Goal: Task Accomplishment & Management: Complete application form

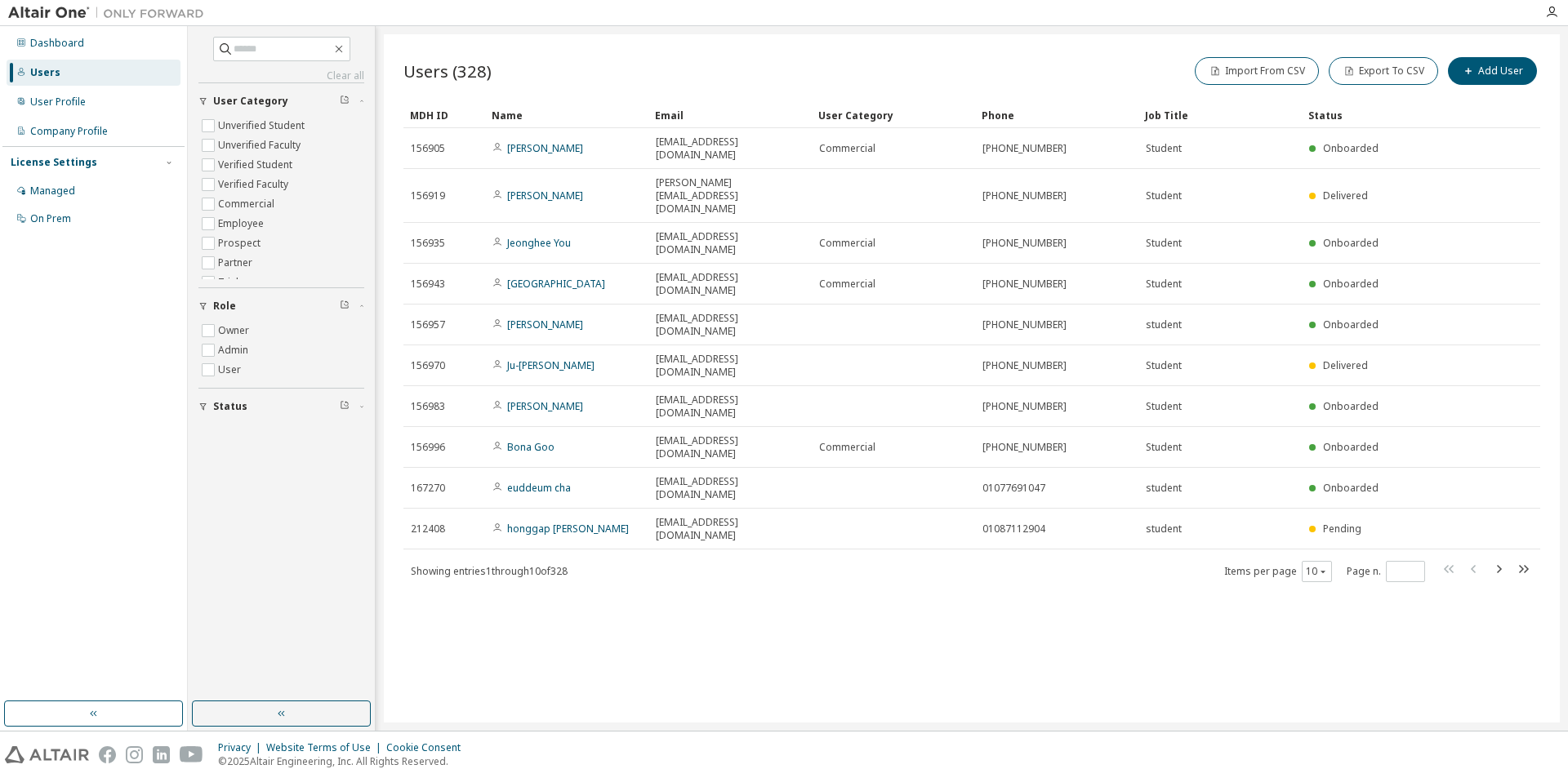
drag, startPoint x: 1003, startPoint y: 561, endPoint x: 1002, endPoint y: 552, distance: 9.1
click at [1004, 560] on div "Users (328) Import From CSV Export To CSV Add User Clear Load Save Save As Fiel…" at bounding box center [972, 379] width 1176 height 688
click at [34, 65] on div "Users" at bounding box center [94, 72] width 174 height 26
click at [34, 64] on div "Users" at bounding box center [94, 72] width 174 height 26
click at [37, 79] on div at bounding box center [37, 79] width 0 height 0
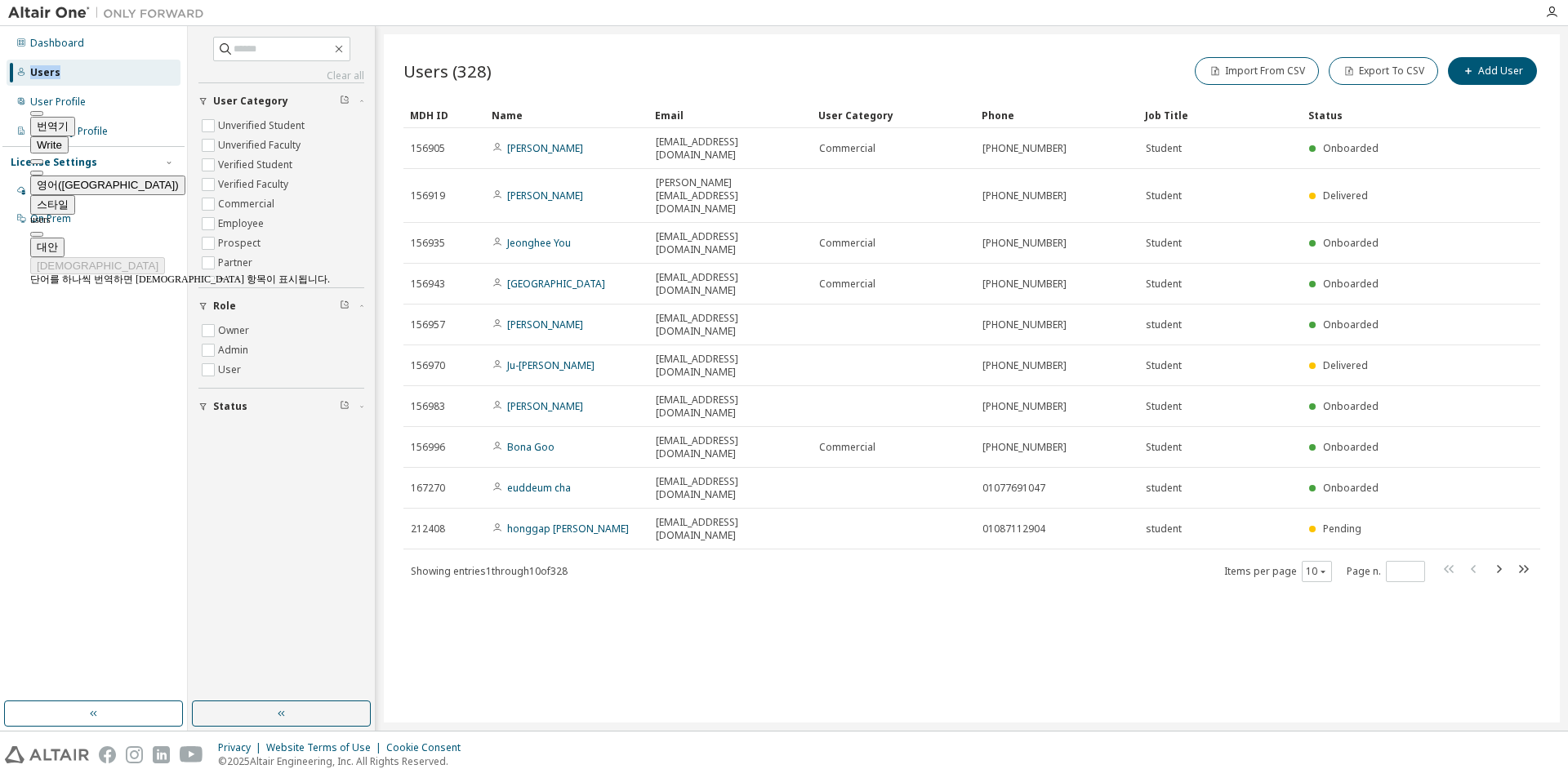
click at [43, 170] on button at bounding box center [36, 173] width 13 height 5
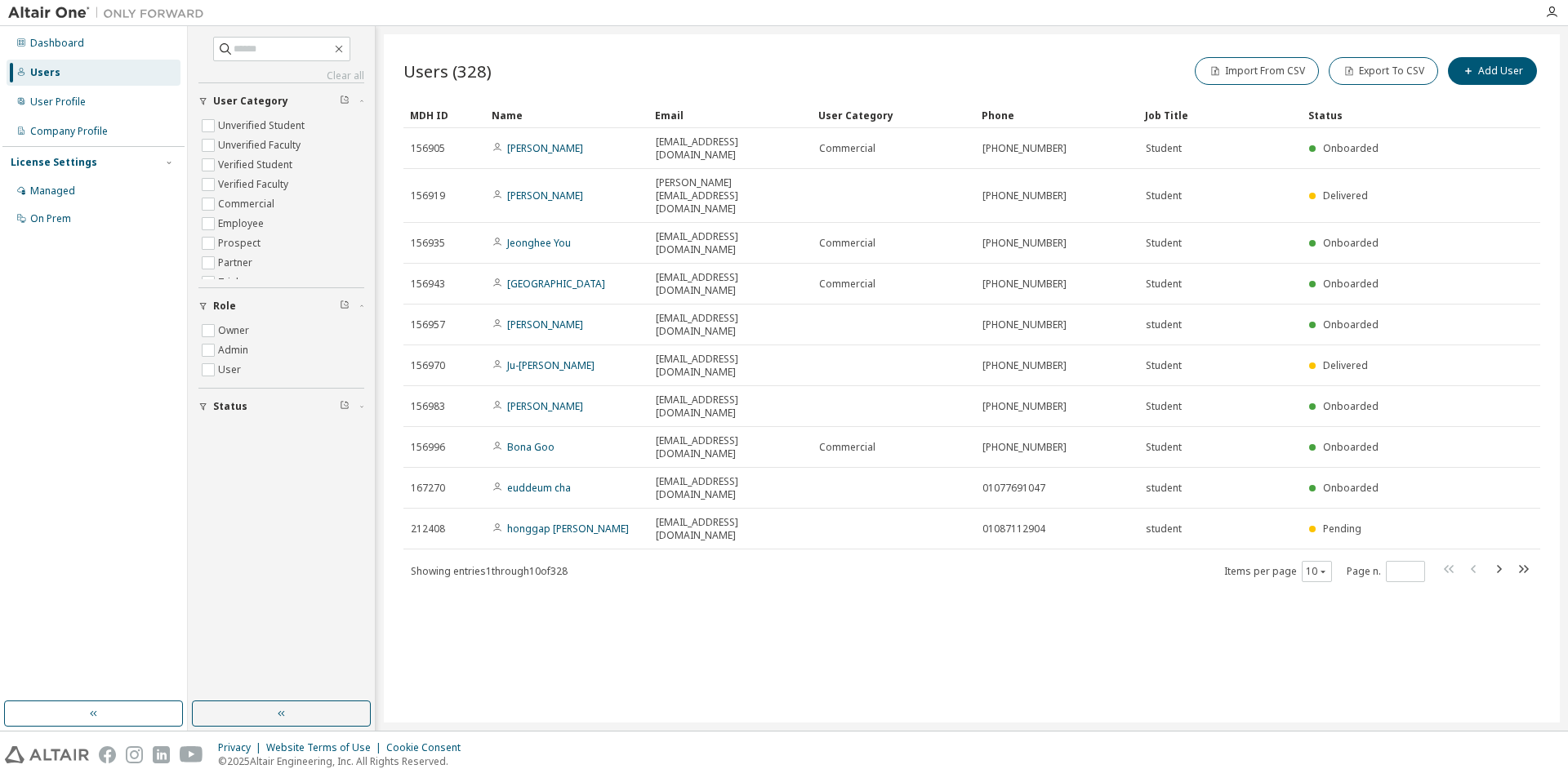
drag, startPoint x: 1375, startPoint y: 596, endPoint x: 1375, endPoint y: 578, distance: 18.0
click at [1375, 594] on div "Users (328) Import From CSV Export To CSV Add User Clear Load Save Save As Fiel…" at bounding box center [972, 379] width 1176 height 688
click at [1504, 67] on button "Add User" at bounding box center [1492, 71] width 89 height 28
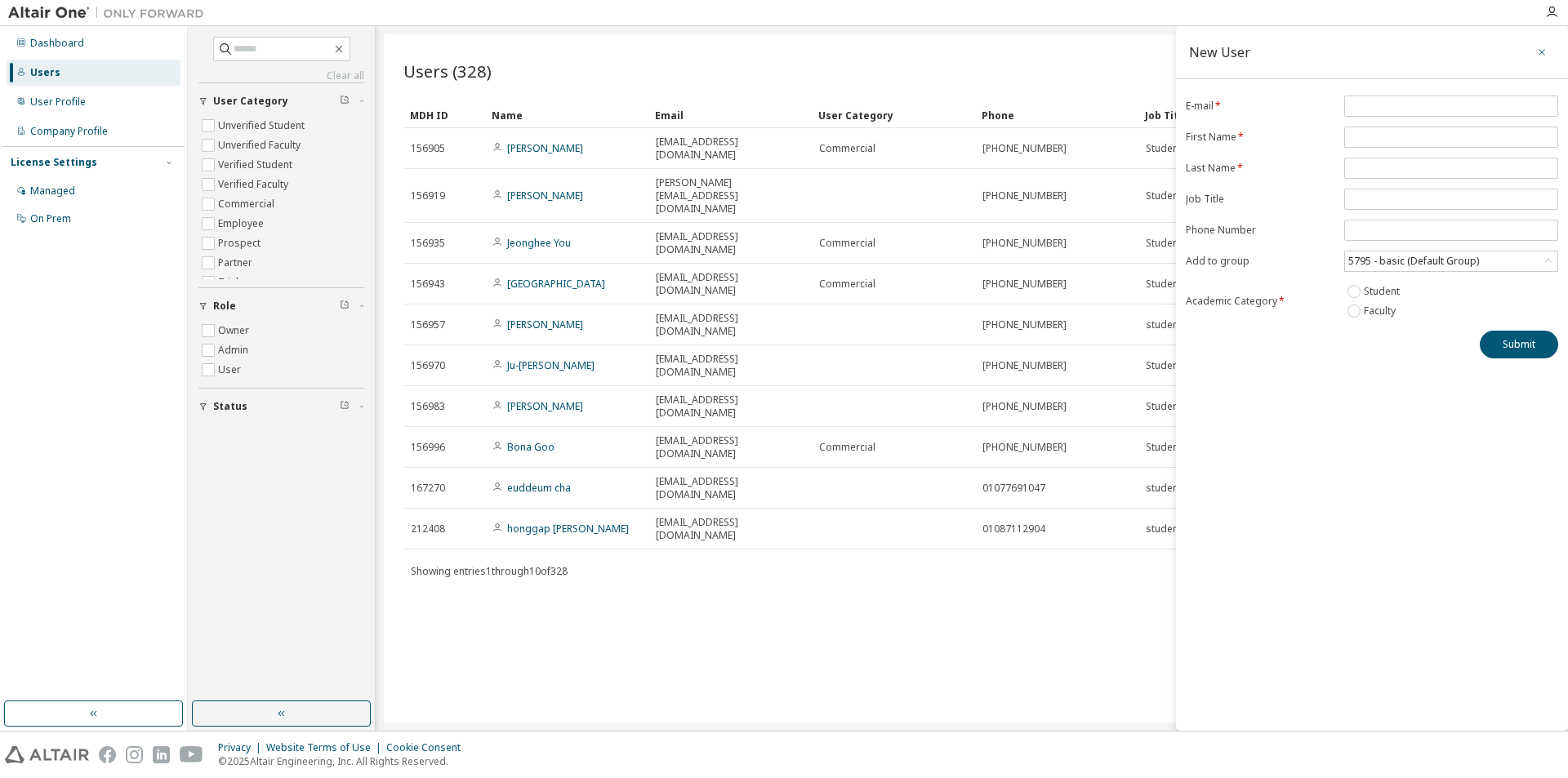
click at [1546, 49] on icon "button" at bounding box center [1541, 52] width 11 height 13
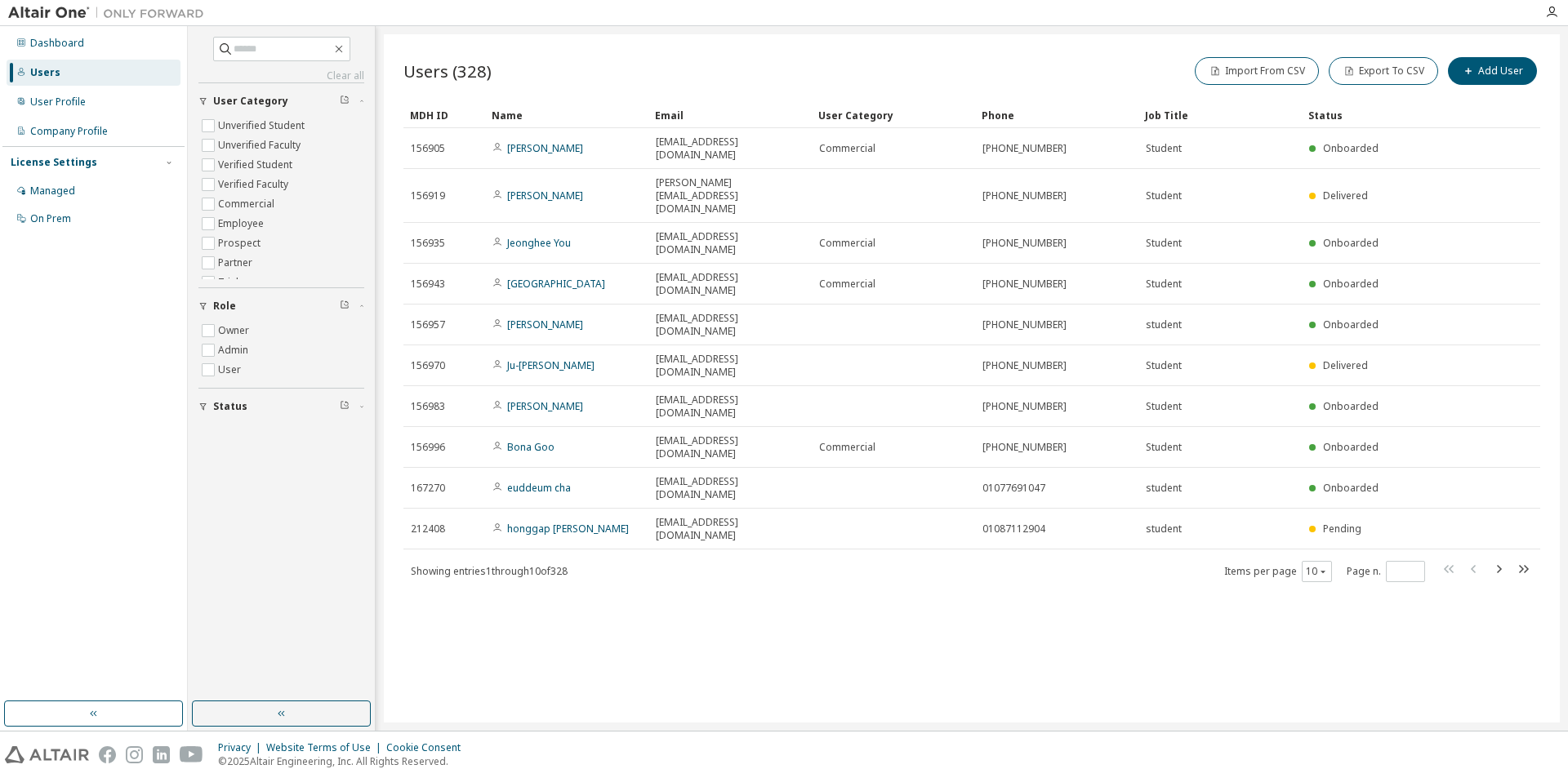
drag, startPoint x: 1112, startPoint y: 477, endPoint x: 1251, endPoint y: 205, distance: 305.5
click at [1114, 472] on div "Users (328) Import From CSV Export To CSV Add User Clear Load Save Save As Fiel…" at bounding box center [972, 379] width 1176 height 688
click at [831, 534] on div "Users (328) Import From CSV Export To CSV Add User Clear Load Save Save As Fiel…" at bounding box center [972, 379] width 1176 height 688
click at [1521, 559] on icon "button" at bounding box center [1523, 569] width 20 height 20
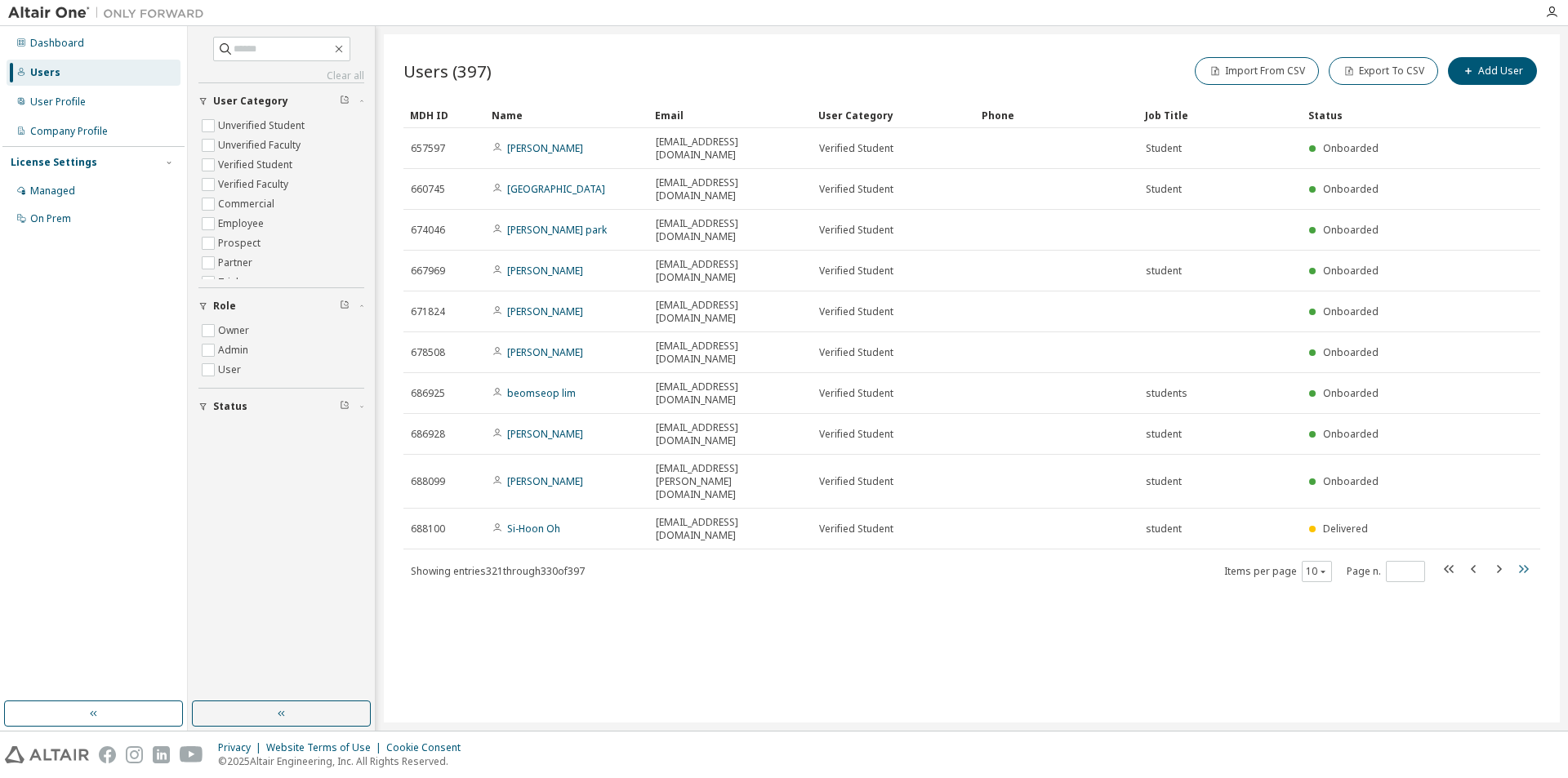
click at [1528, 559] on icon "button" at bounding box center [1523, 569] width 20 height 20
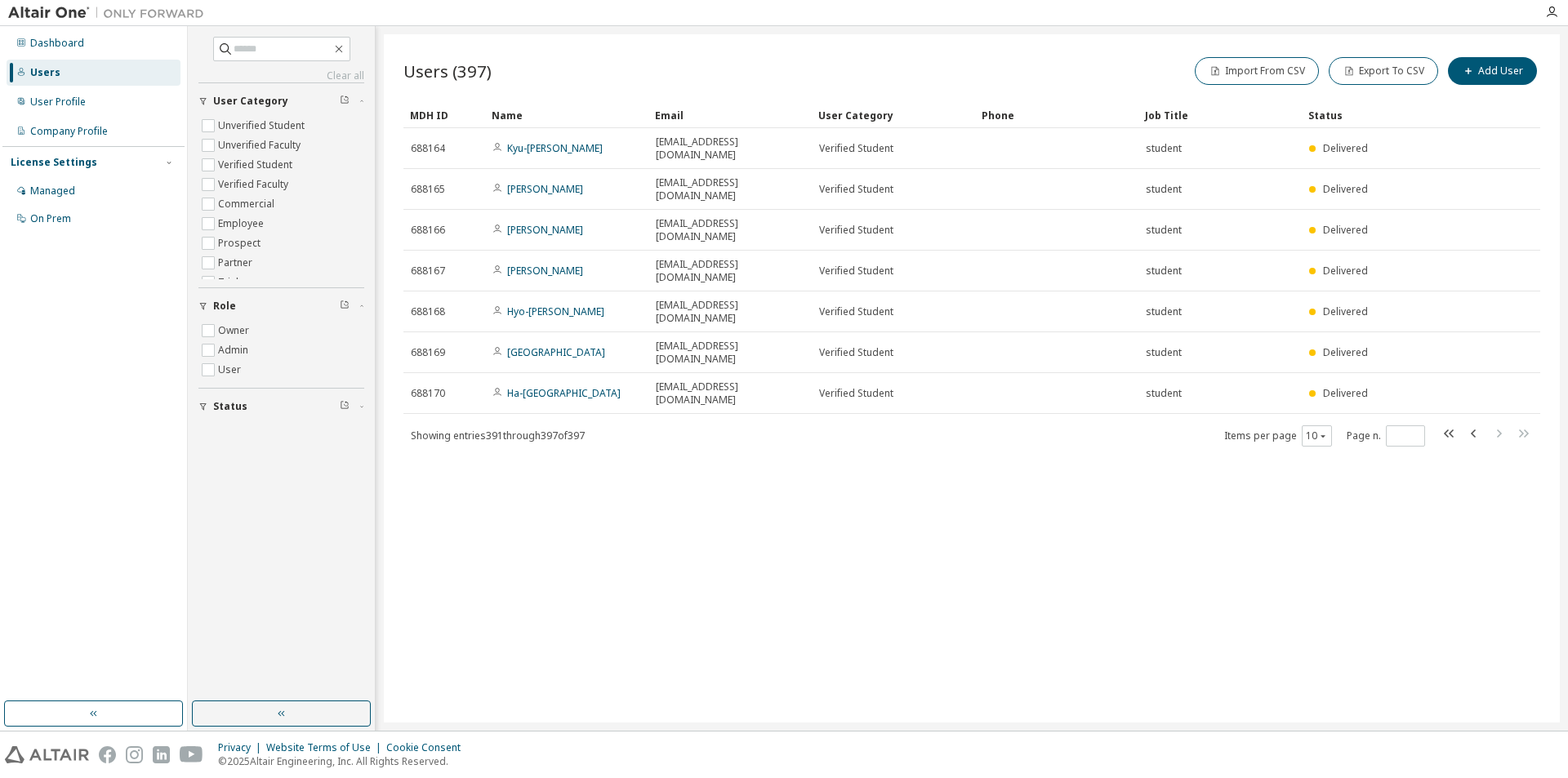
click at [1528, 423] on div "Users (397) Import From CSV Export To CSV Add User Clear Load Save Save As Fiel…" at bounding box center [972, 379] width 1176 height 688
click at [949, 503] on div "Users (397) Import From CSV Export To CSV Add User Clear Load Save Save As Fiel…" at bounding box center [972, 379] width 1176 height 688
click at [1450, 429] on icon "button" at bounding box center [1448, 433] width 9 height 8
type input "*"
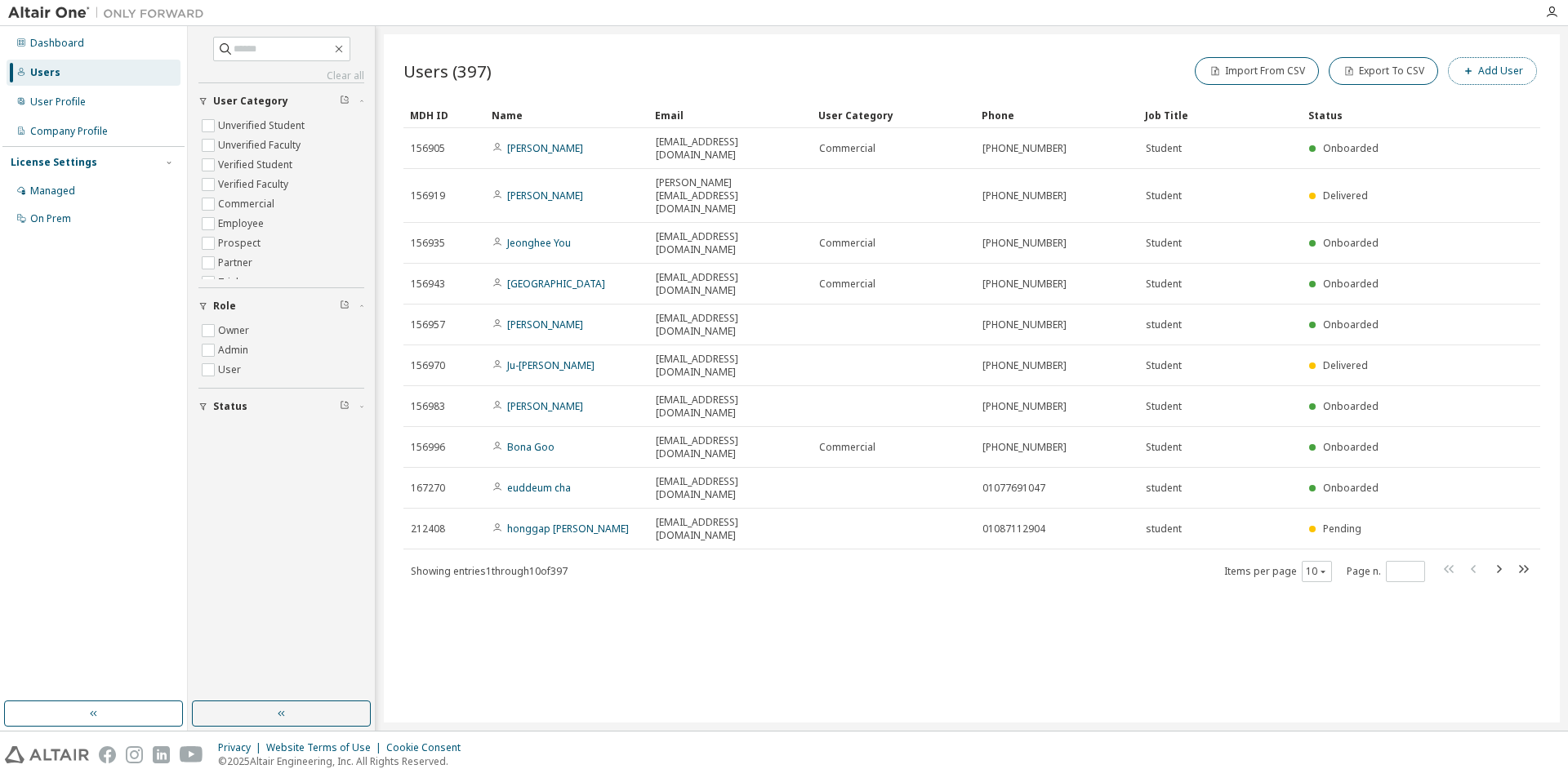
click at [1484, 67] on button "Add User" at bounding box center [1492, 71] width 89 height 28
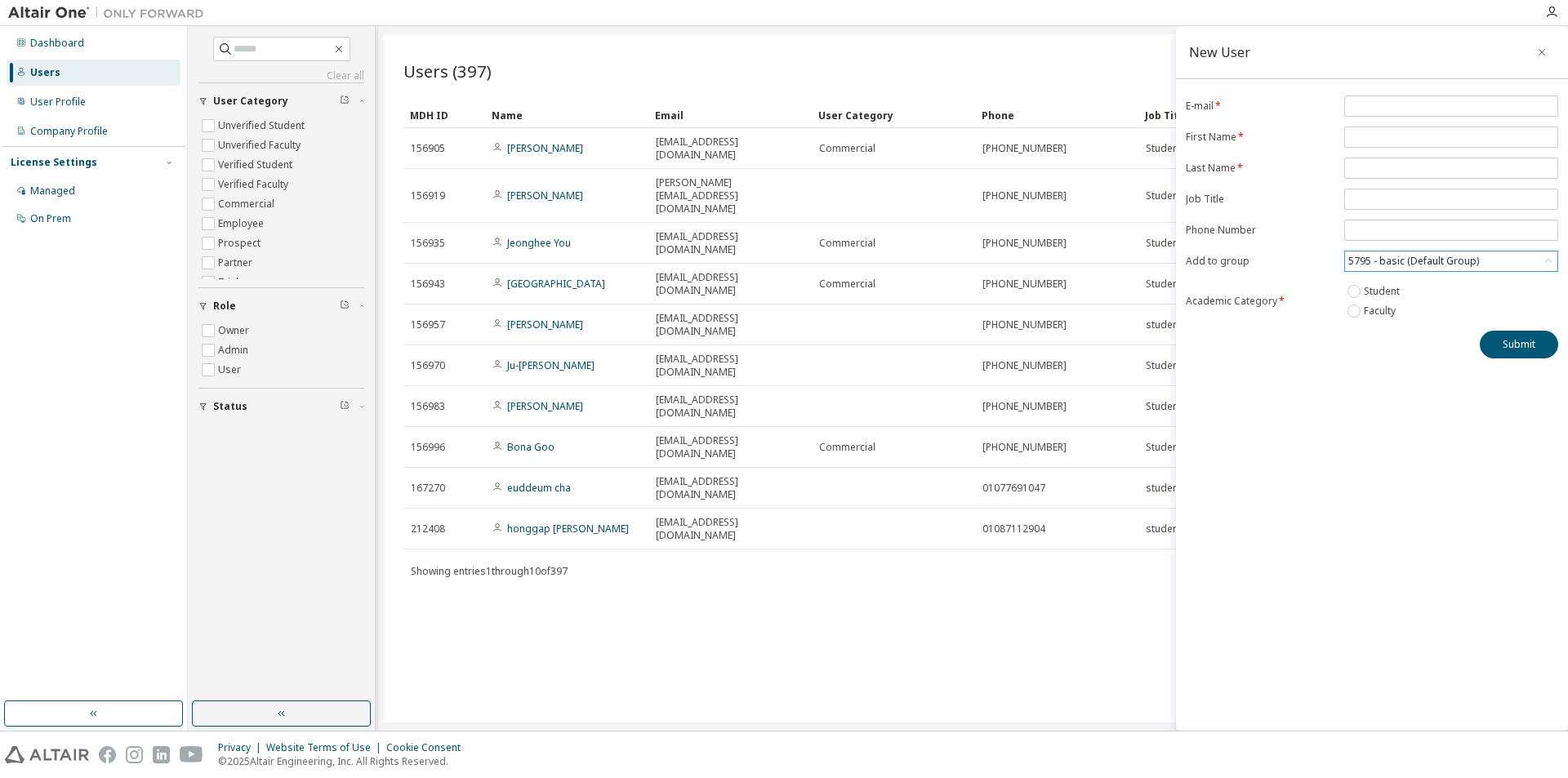
click at [1416, 259] on div "5795 - basic (Default Group)" at bounding box center [1413, 261] width 135 height 18
click at [1415, 359] on li "18779 - [PERSON_NAME] 교수님 수업지원용" at bounding box center [1450, 367] width 209 height 22
click at [1537, 52] on icon "button" at bounding box center [1541, 52] width 11 height 13
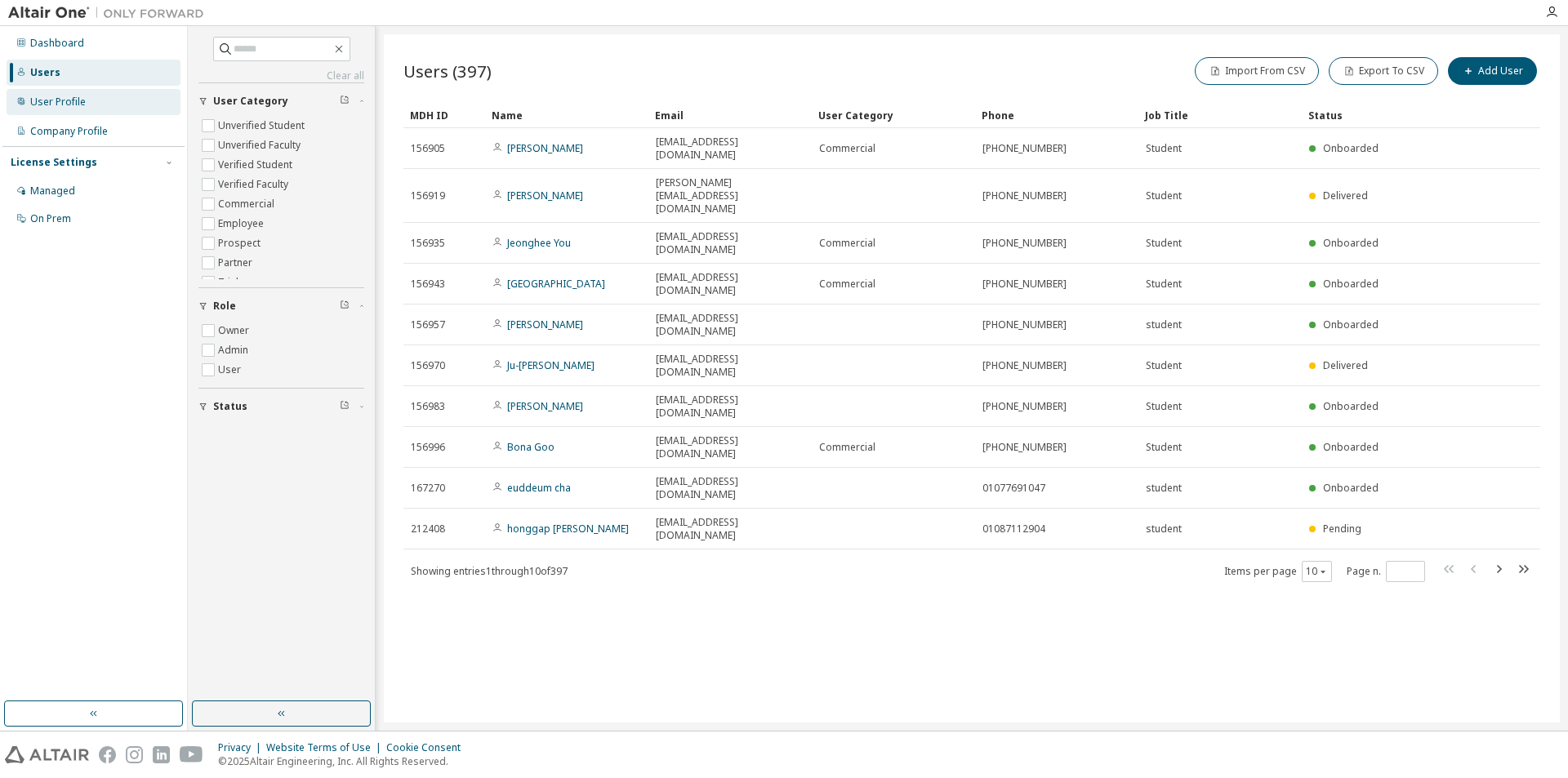
click at [87, 105] on div "User Profile" at bounding box center [94, 102] width 174 height 26
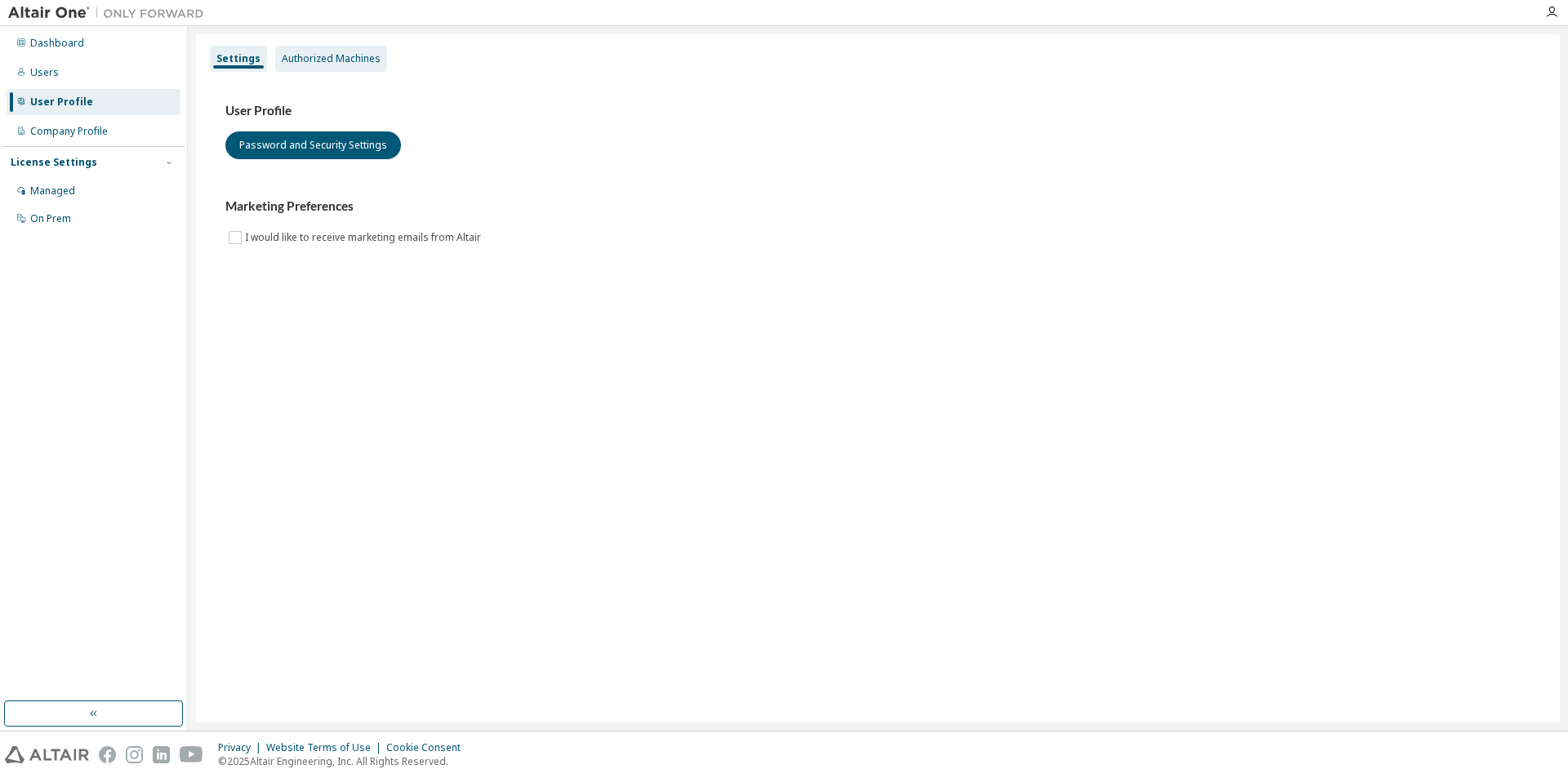
click at [294, 66] on div "Authorized Machines" at bounding box center [332, 59] width 112 height 26
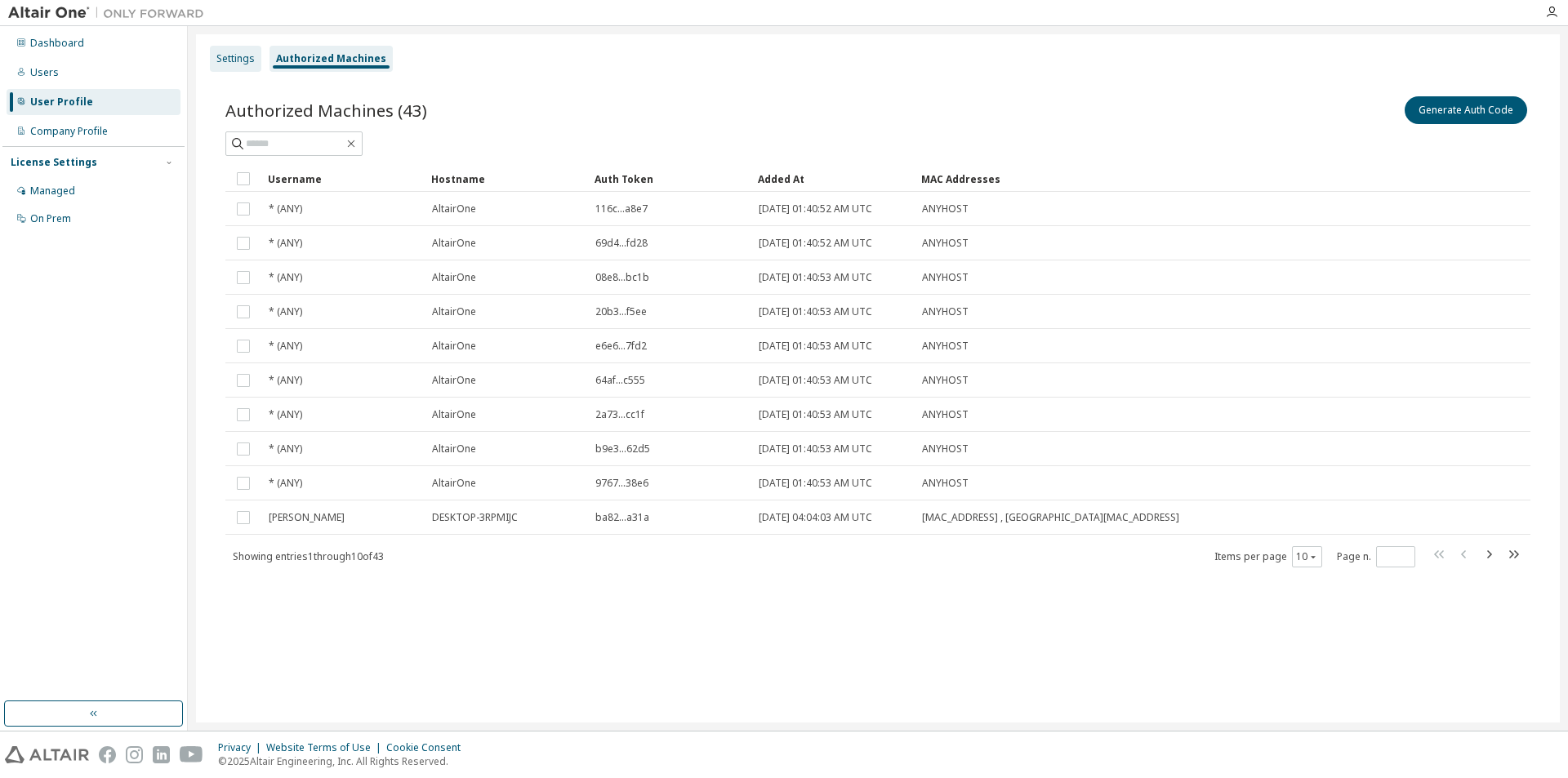
click at [230, 55] on div "Settings" at bounding box center [235, 59] width 39 height 13
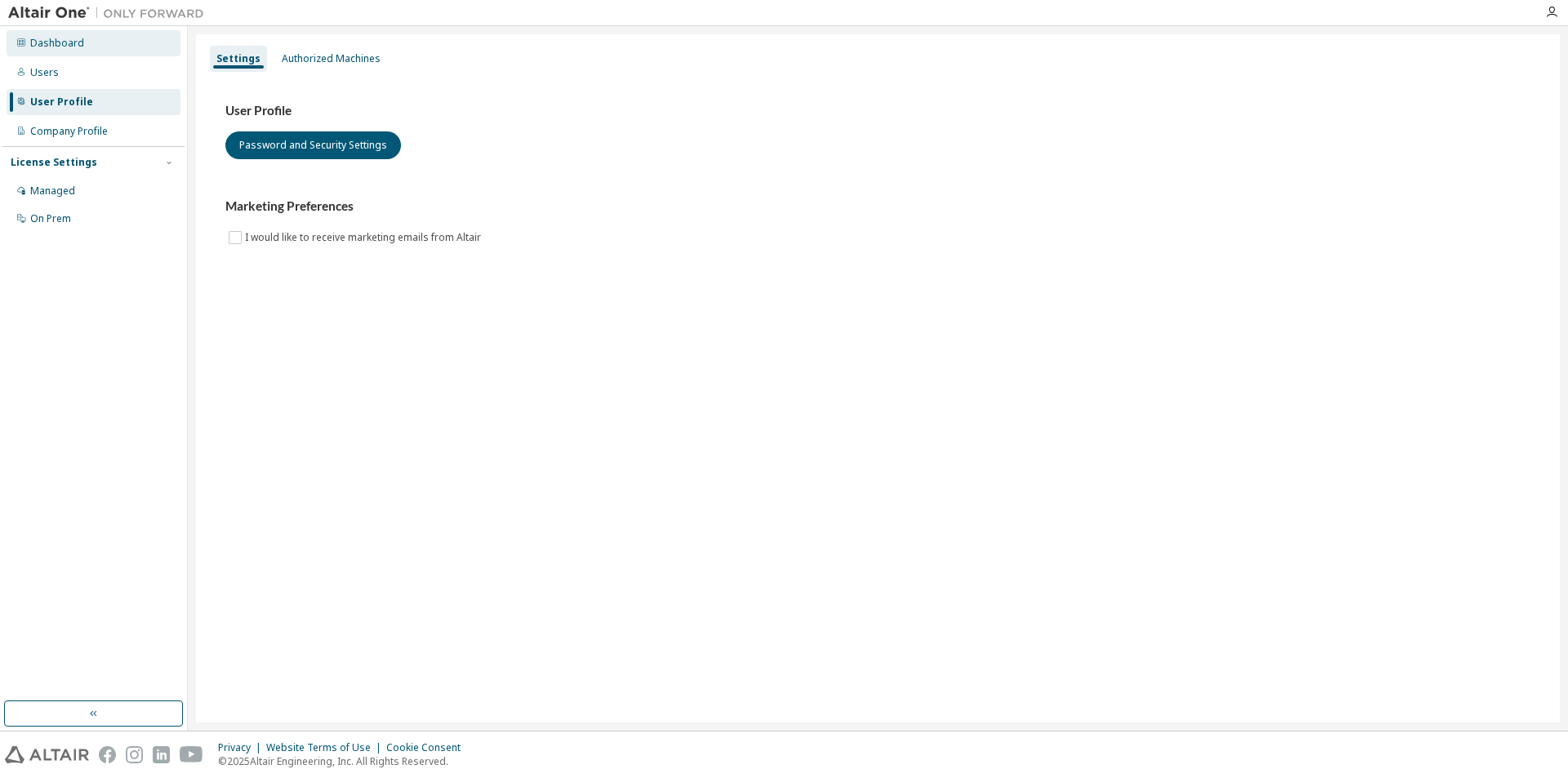
click at [86, 47] on div "Dashboard" at bounding box center [94, 43] width 174 height 26
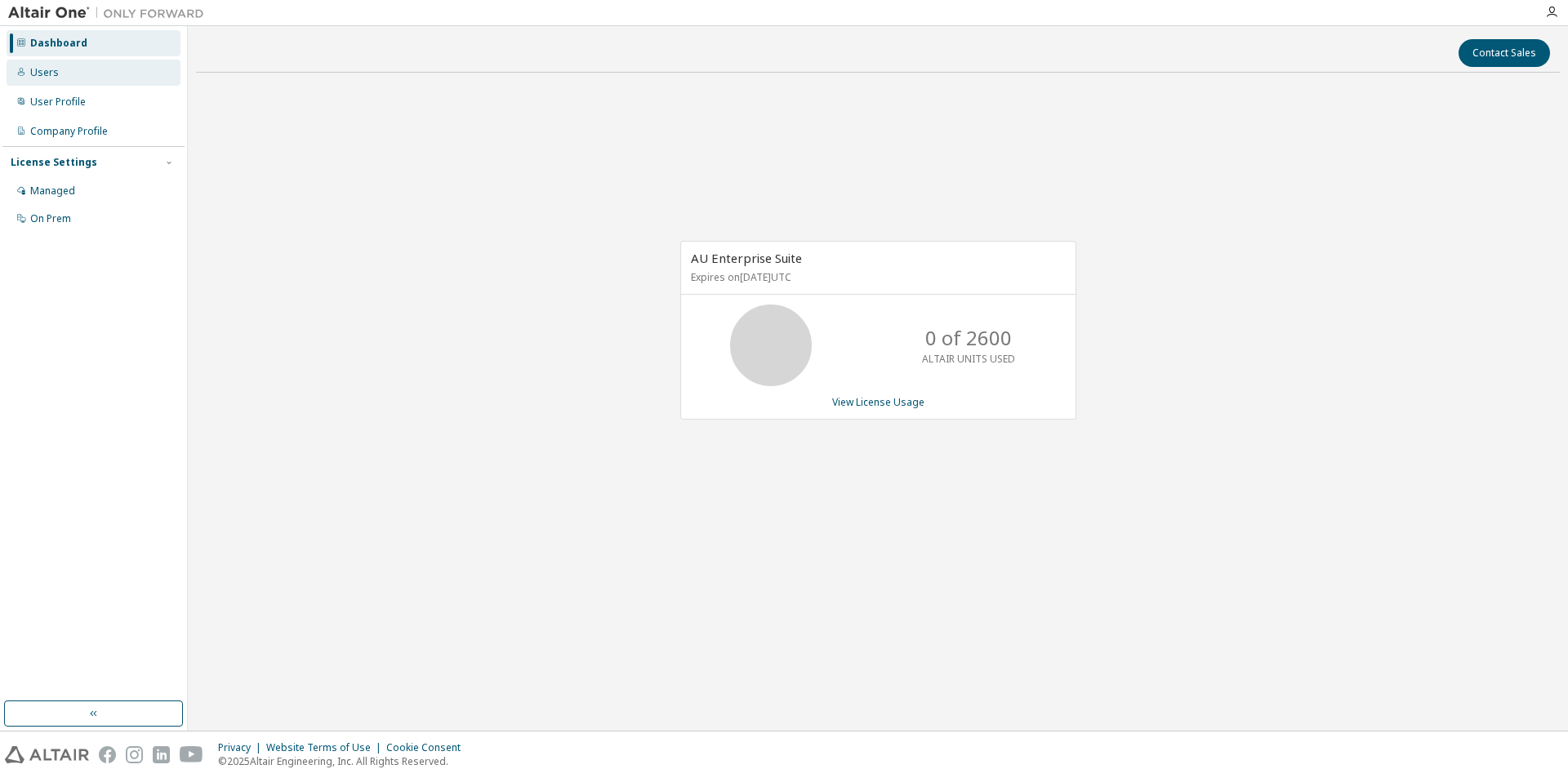
click at [44, 72] on div "Users" at bounding box center [44, 72] width 28 height 13
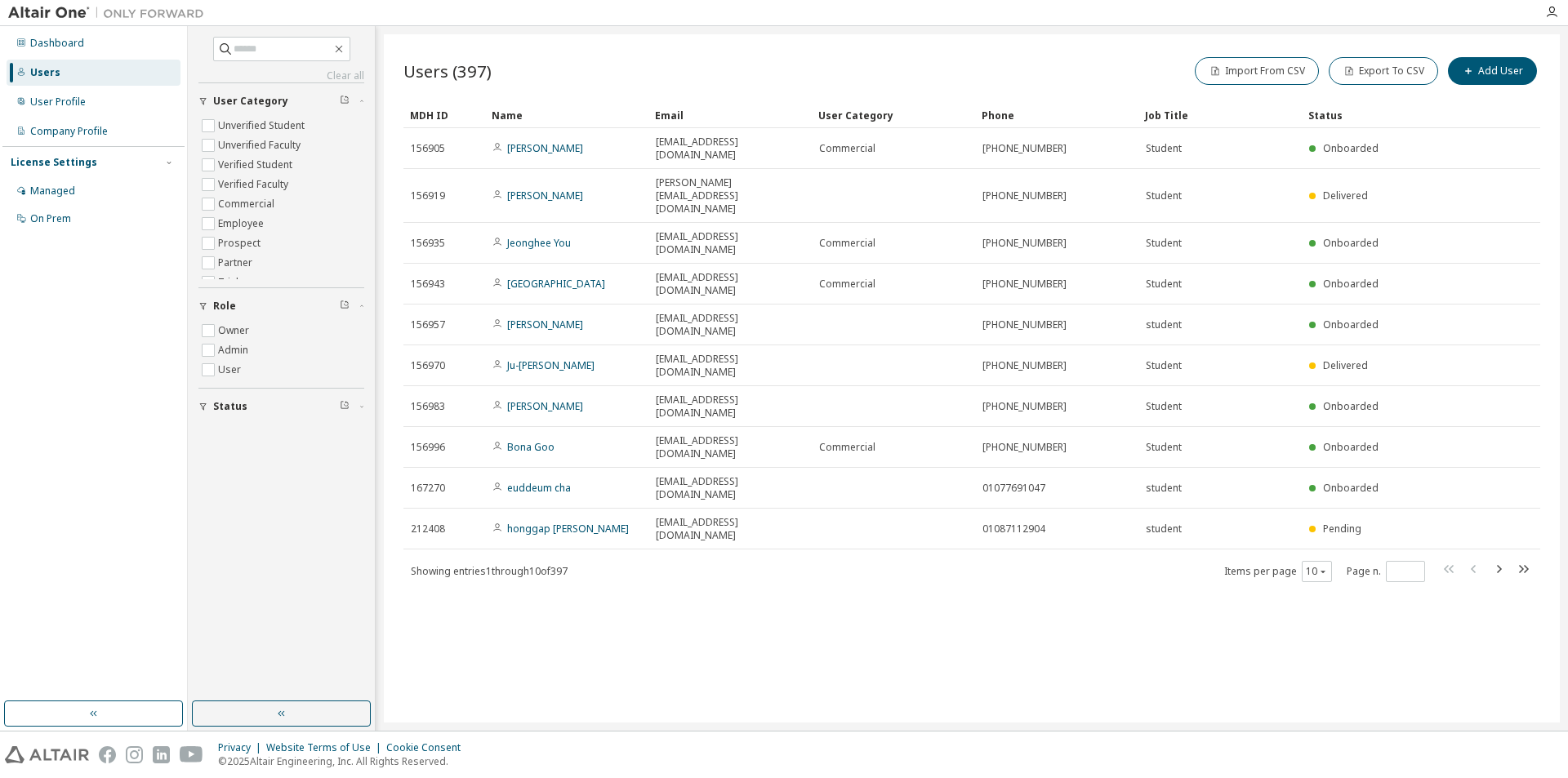
click at [361, 409] on span "button" at bounding box center [362, 406] width 5 height 9
drag, startPoint x: 683, startPoint y: 599, endPoint x: 738, endPoint y: 574, distance: 60.4
click at [683, 597] on div "Users (397) Import From CSV Export To CSV Add User Clear Load Save Save As Fiel…" at bounding box center [972, 379] width 1176 height 688
click at [1526, 565] on icon "button" at bounding box center [1523, 568] width 9 height 8
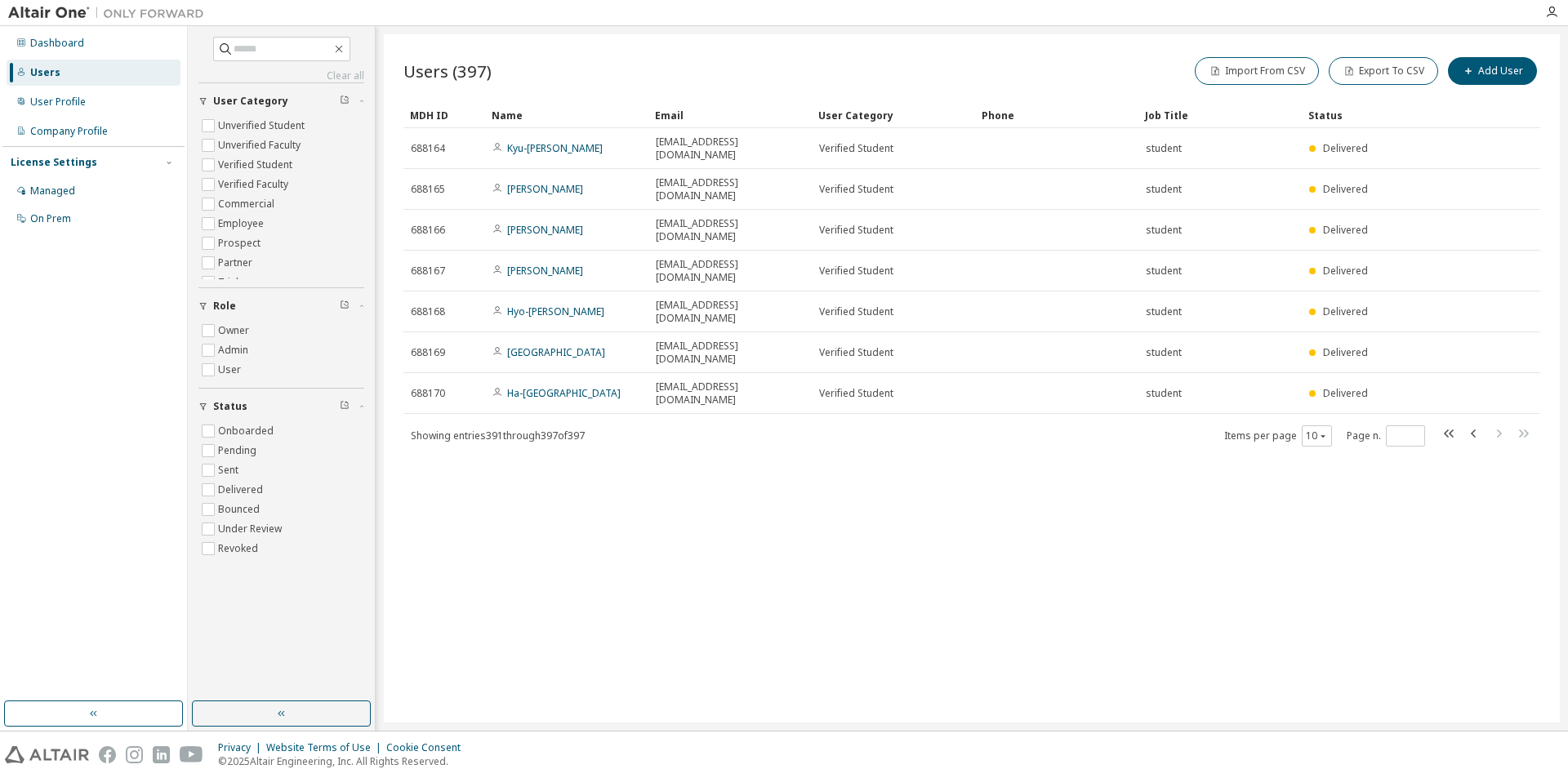
click at [1527, 423] on div "Users (397) Import From CSV Export To CSV Add User Clear Load Save Save As Fiel…" at bounding box center [972, 379] width 1176 height 688
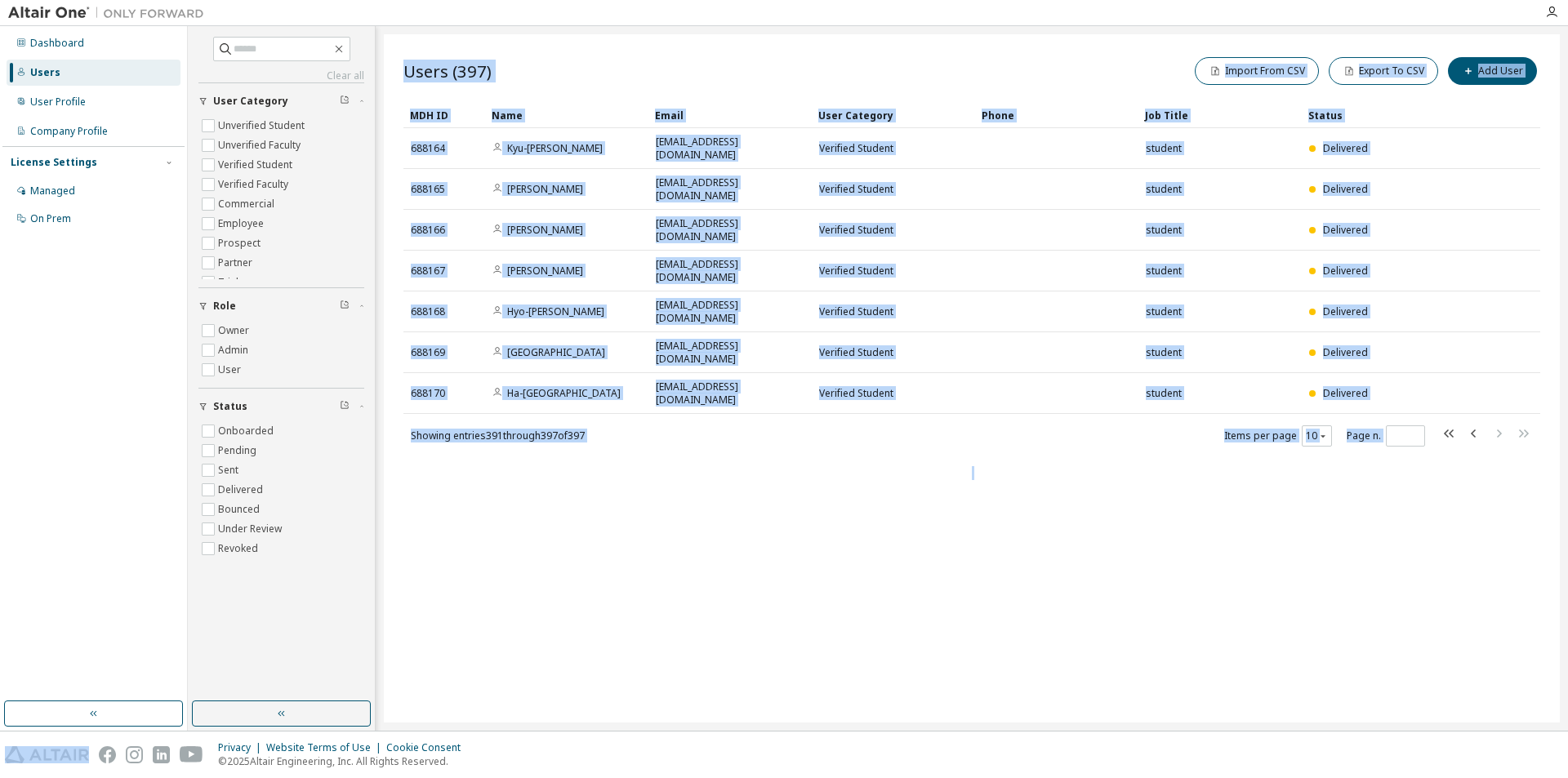
click at [1528, 423] on div "Users (397) Import From CSV Export To CSV Add User Clear Load Save Save As Fiel…" at bounding box center [972, 379] width 1176 height 688
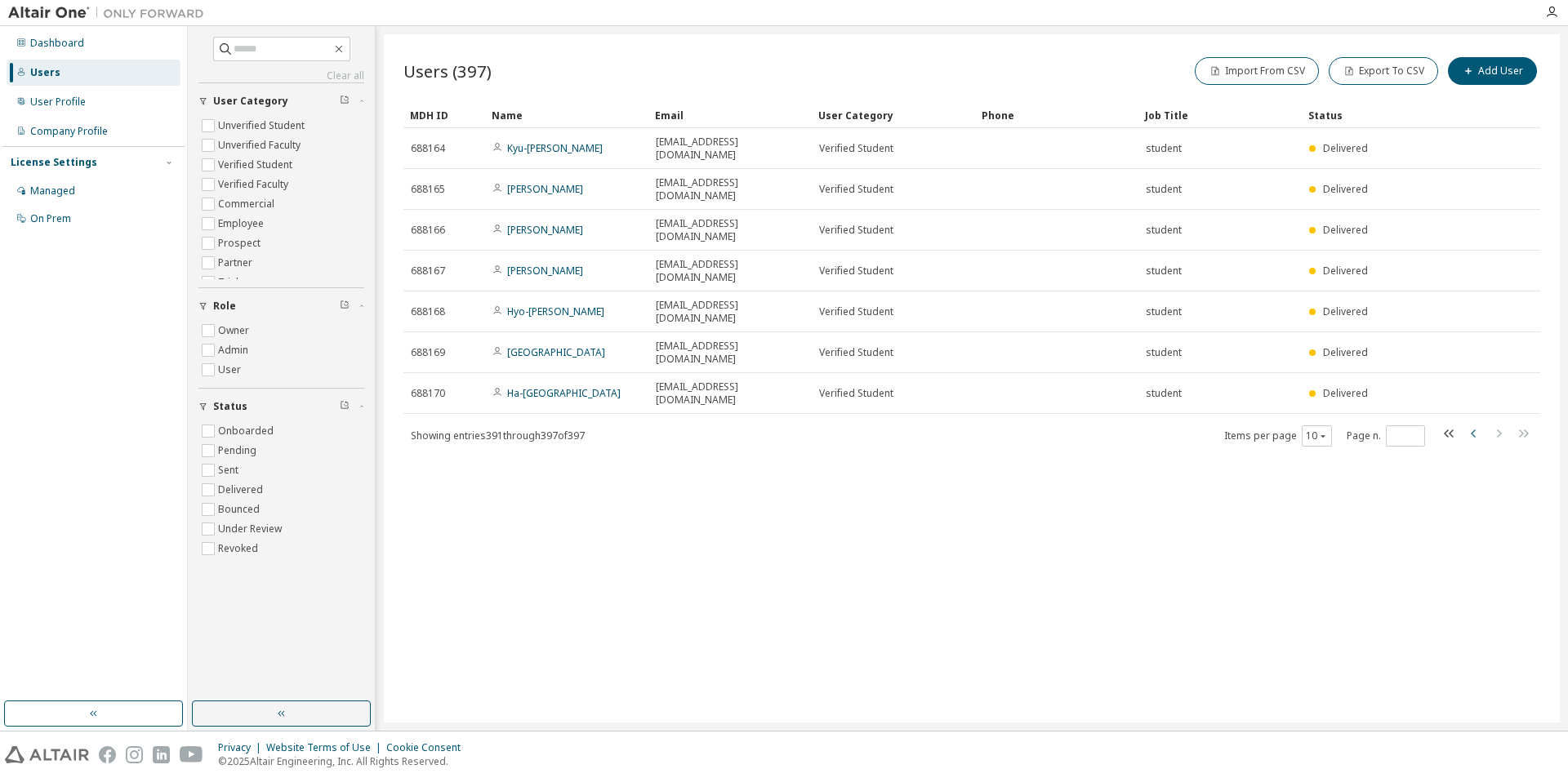
click at [1478, 423] on icon "button" at bounding box center [1474, 433] width 20 height 20
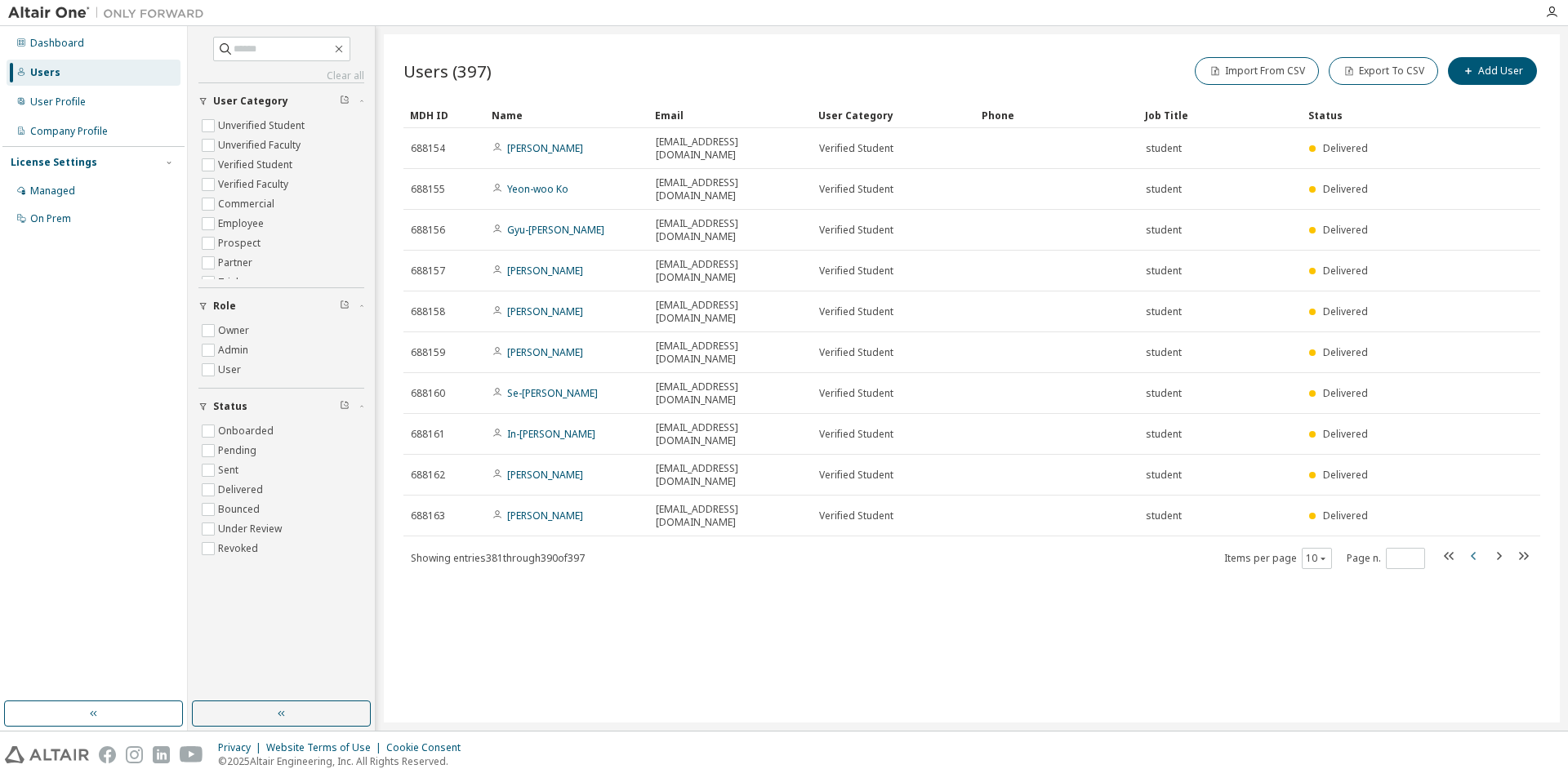
click at [1477, 546] on icon "button" at bounding box center [1474, 556] width 20 height 20
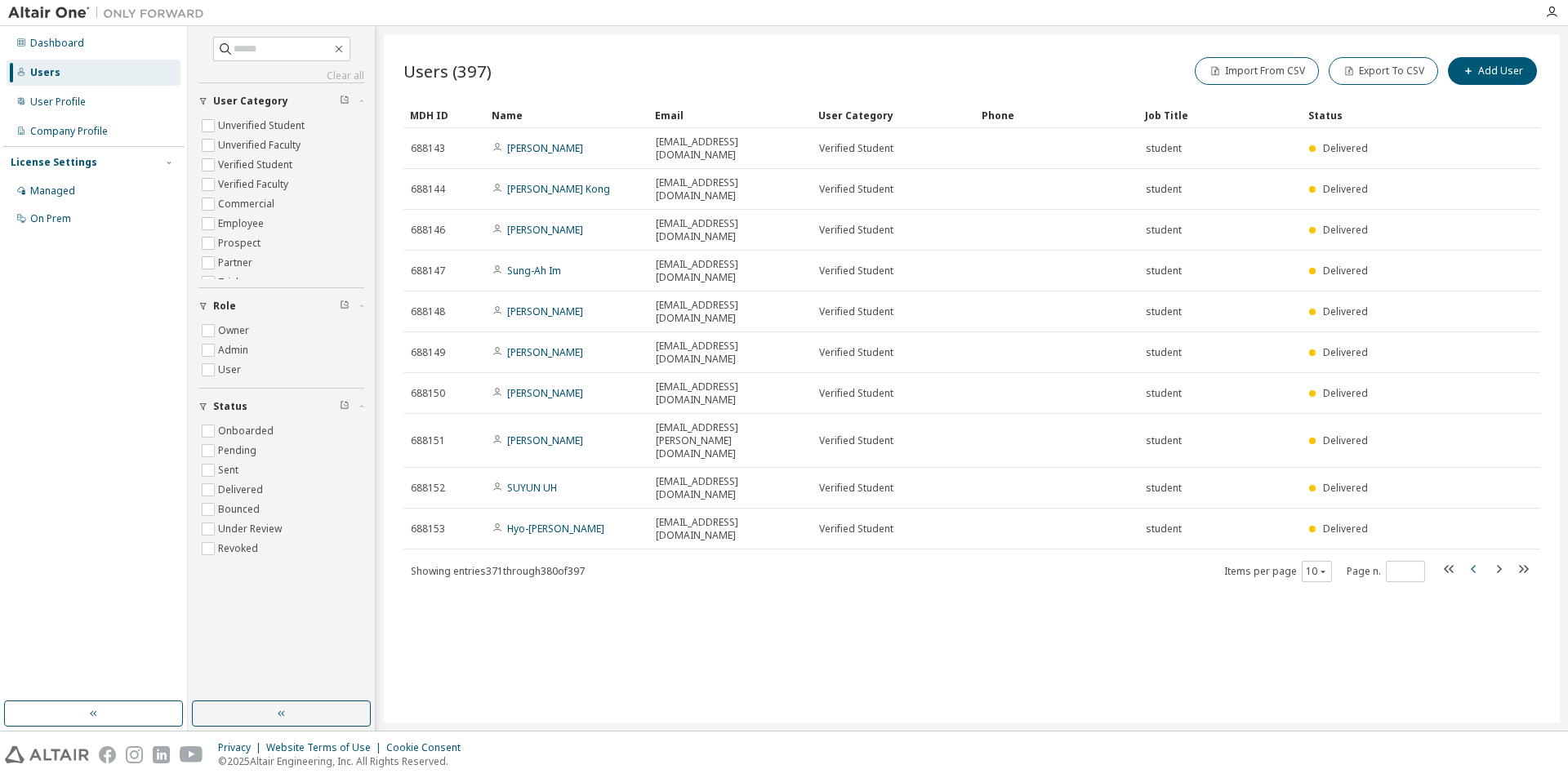
click at [1477, 559] on icon "button" at bounding box center [1474, 569] width 20 height 20
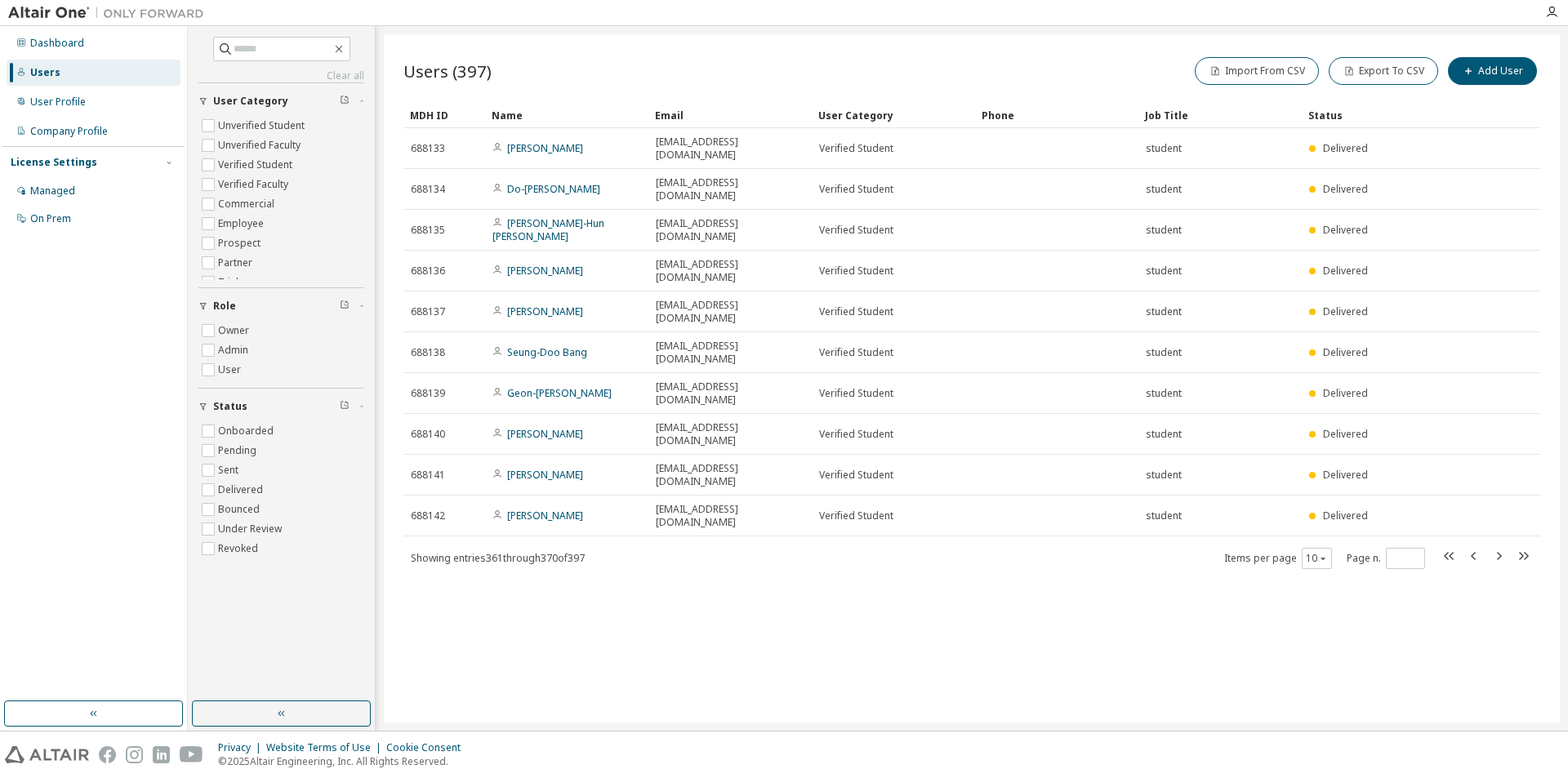
drag, startPoint x: 1233, startPoint y: 511, endPoint x: 1229, endPoint y: 496, distance: 15.5
click at [1235, 509] on div "Users (397) Import From CSV Export To CSV Add User Clear Load Save Save As Fiel…" at bounding box center [972, 379] width 1176 height 688
click at [1094, 531] on div "Users (397) Import From CSV Export To CSV Add User Clear Load Save Save As Fiel…" at bounding box center [972, 379] width 1176 height 688
click at [1529, 546] on icon "button" at bounding box center [1523, 556] width 20 height 20
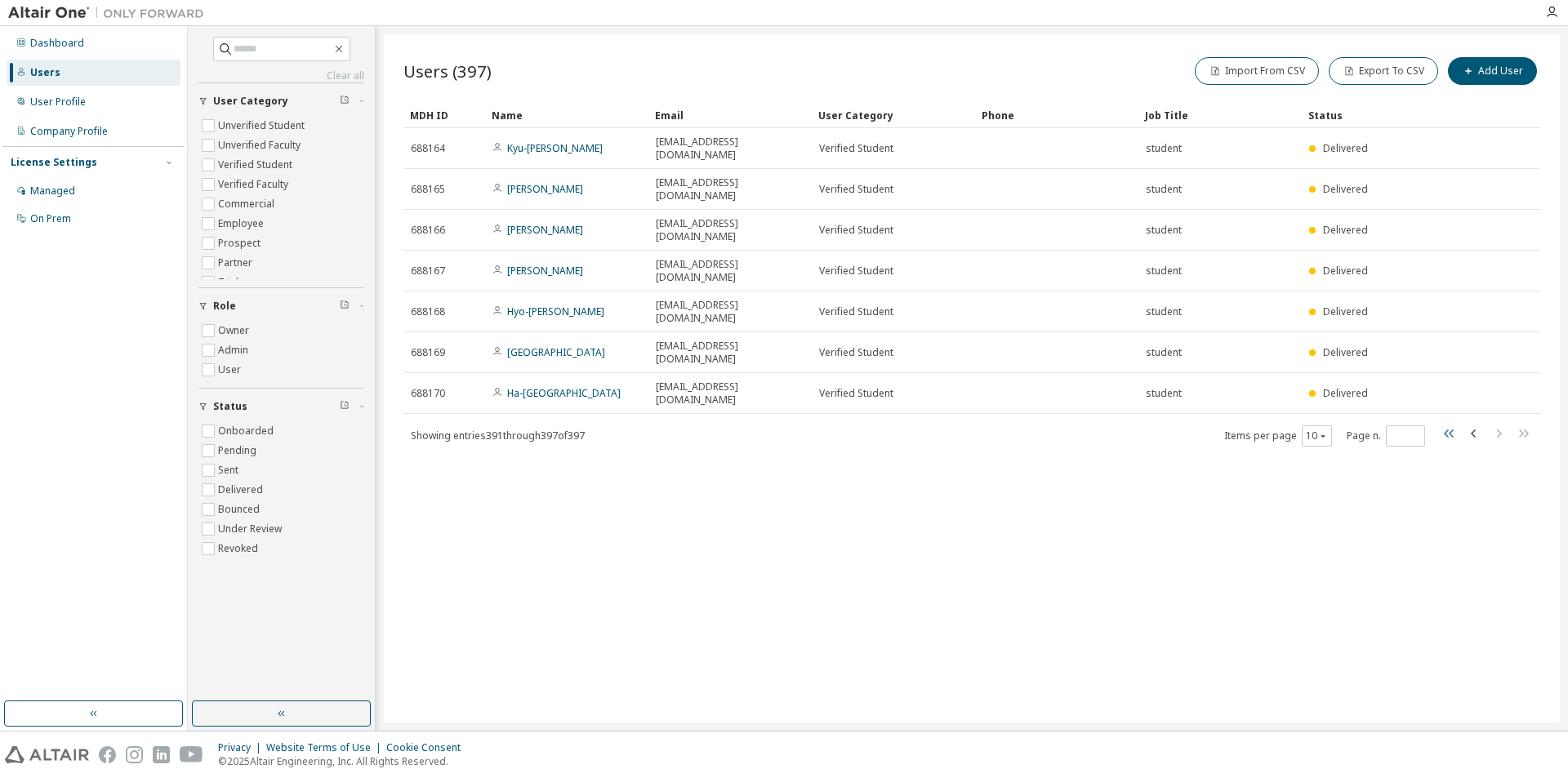
click at [1447, 423] on icon "button" at bounding box center [1449, 433] width 20 height 20
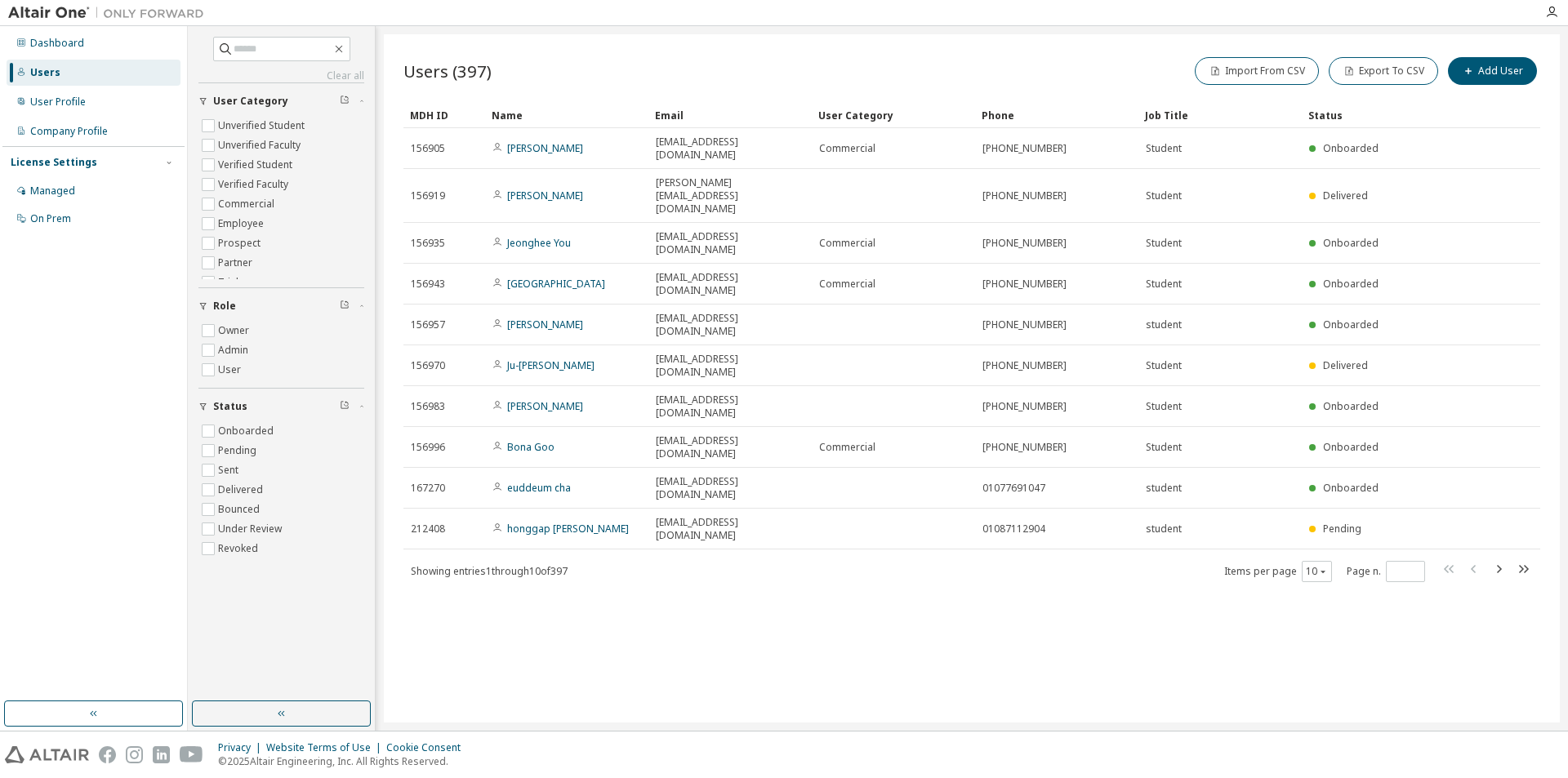
click at [1252, 543] on div "Users (397) Import From CSV Export To CSV Add User Clear Load Save Save As Fiel…" at bounding box center [972, 379] width 1176 height 688
click at [1527, 565] on icon "button" at bounding box center [1523, 568] width 9 height 8
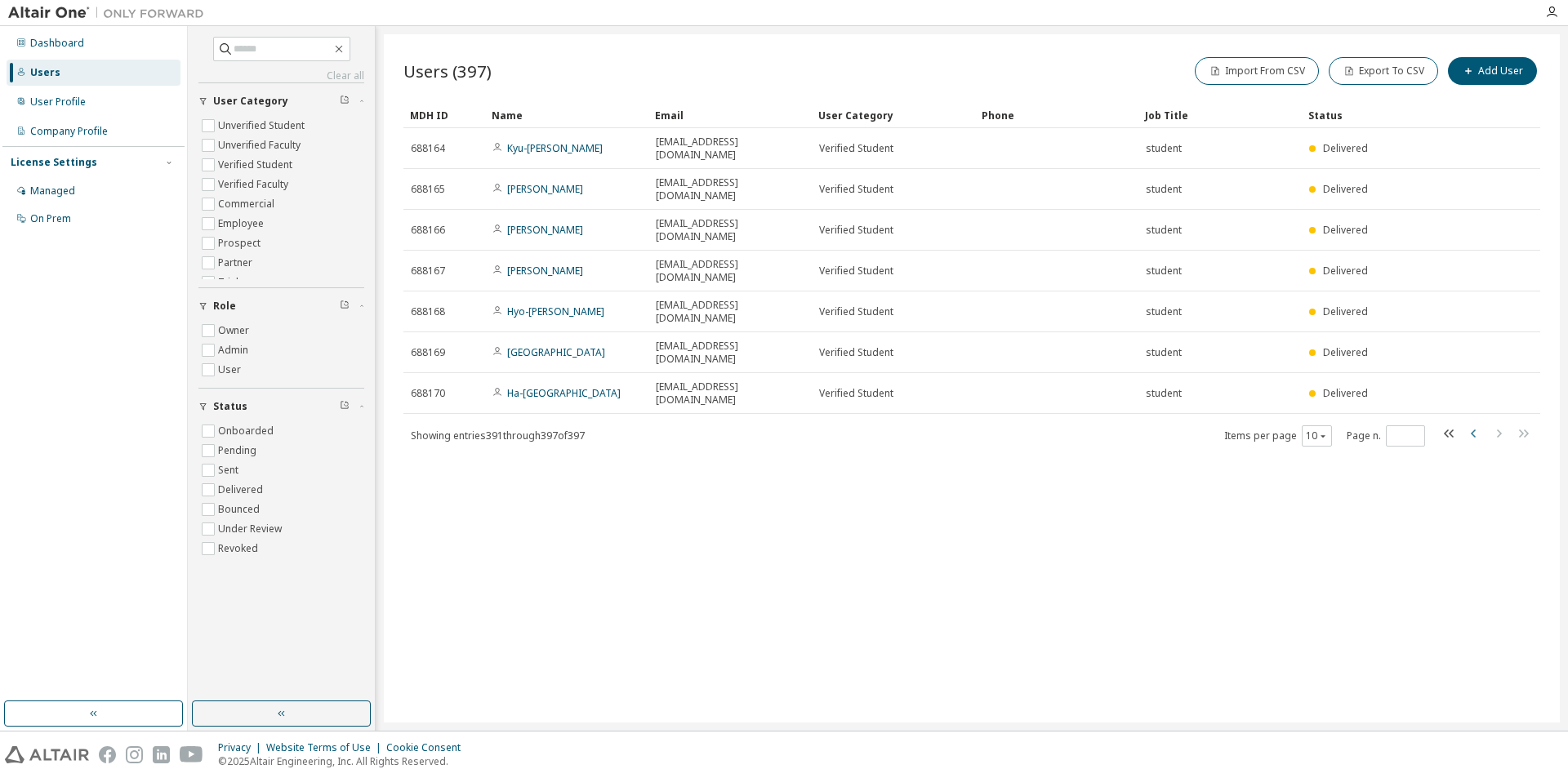
click at [1469, 423] on icon "button" at bounding box center [1474, 433] width 20 height 20
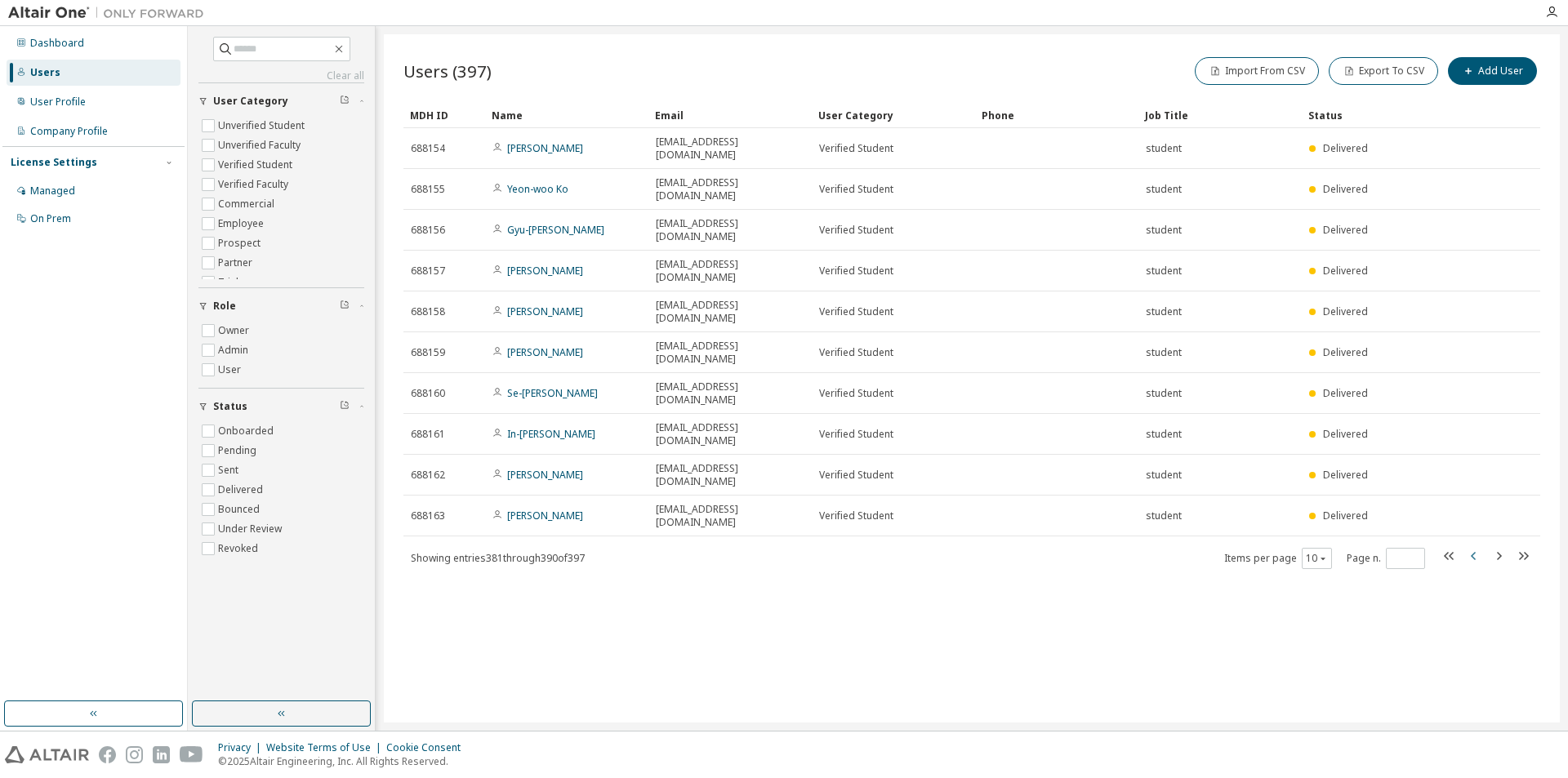
click at [1474, 552] on icon "button" at bounding box center [1473, 555] width 5 height 8
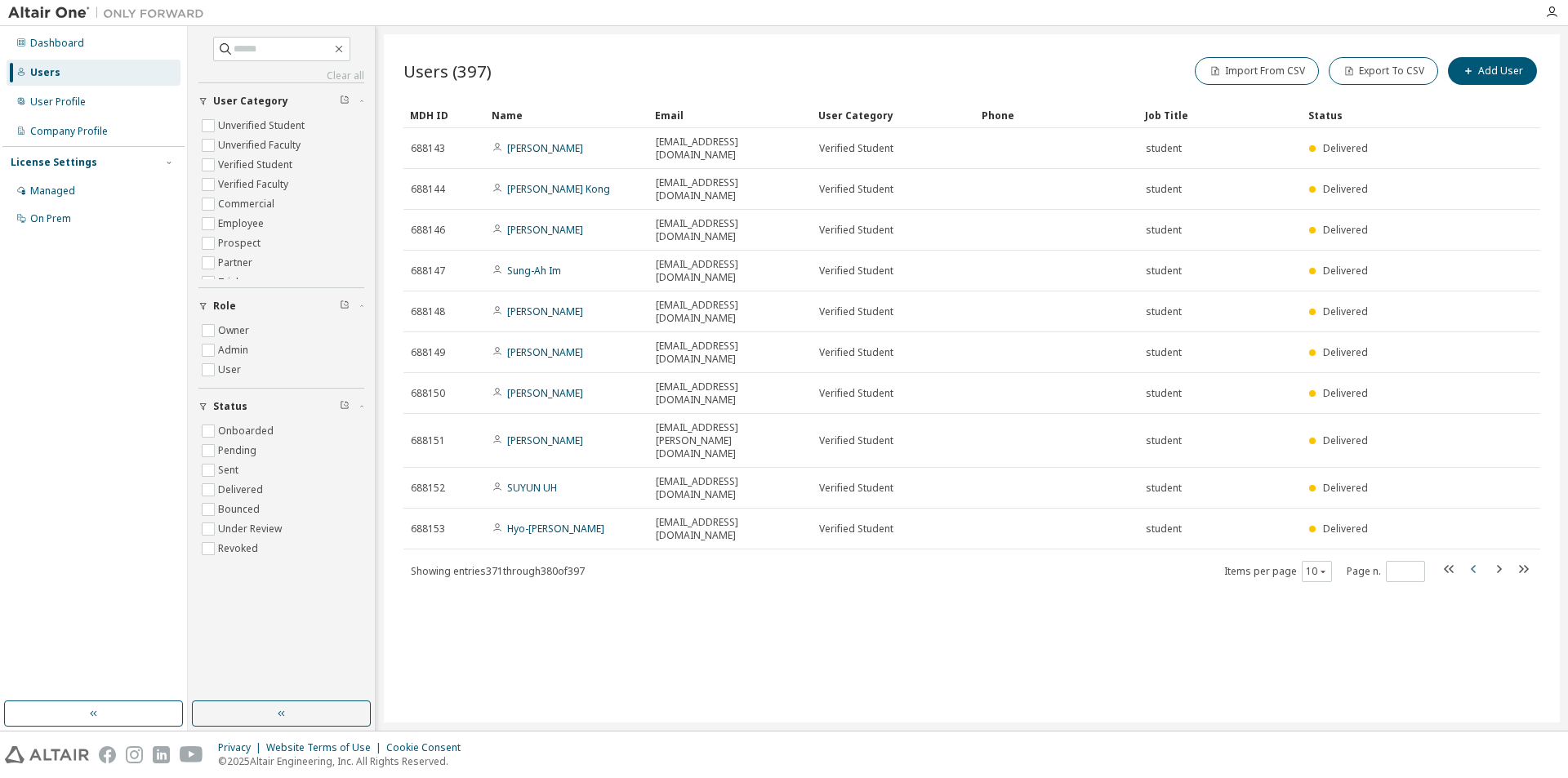
click at [1474, 565] on icon "button" at bounding box center [1473, 568] width 5 height 8
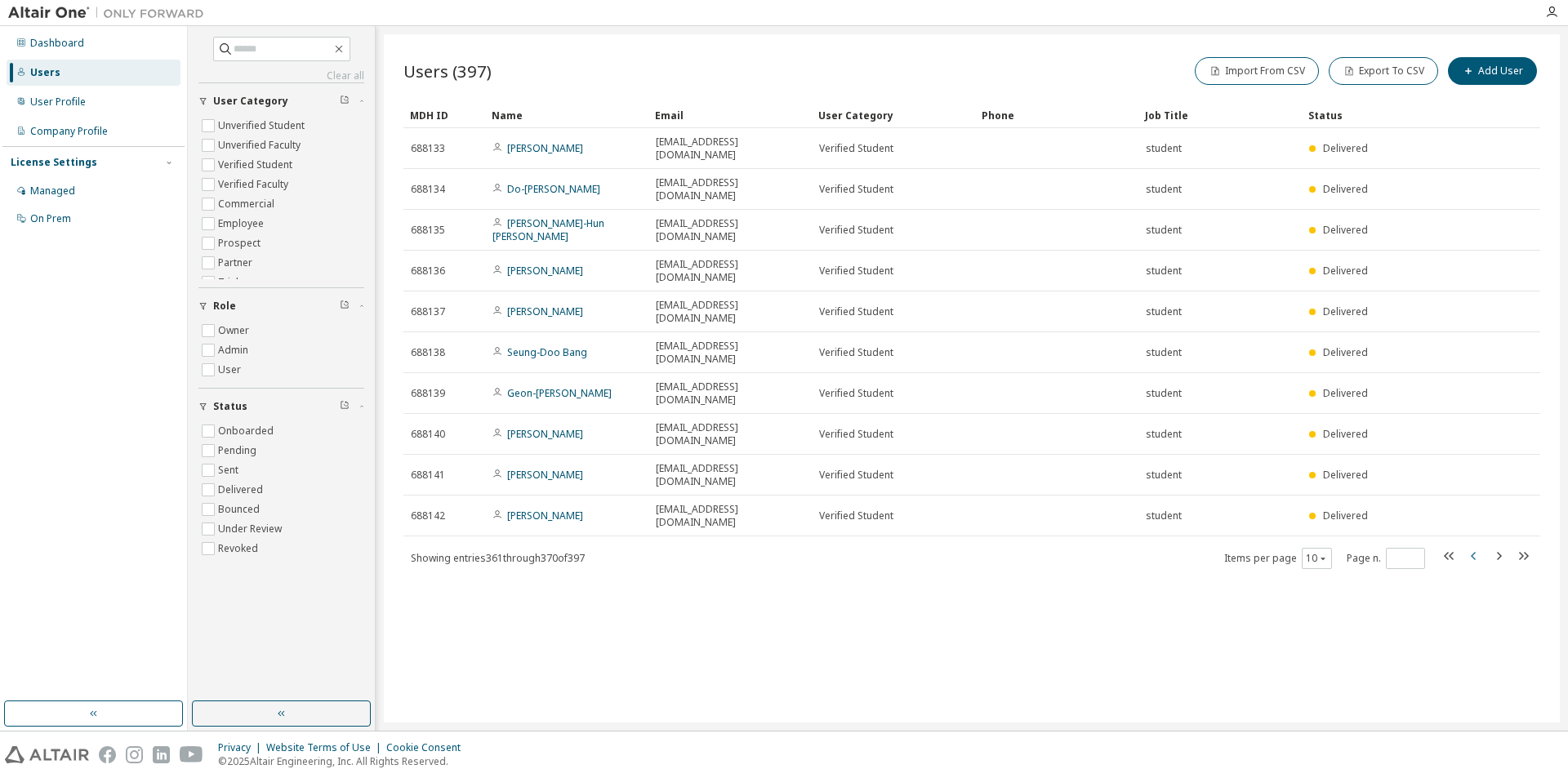
click at [1474, 552] on icon "button" at bounding box center [1473, 555] width 5 height 8
type input "**"
click at [1516, 66] on button "Add User" at bounding box center [1492, 71] width 89 height 28
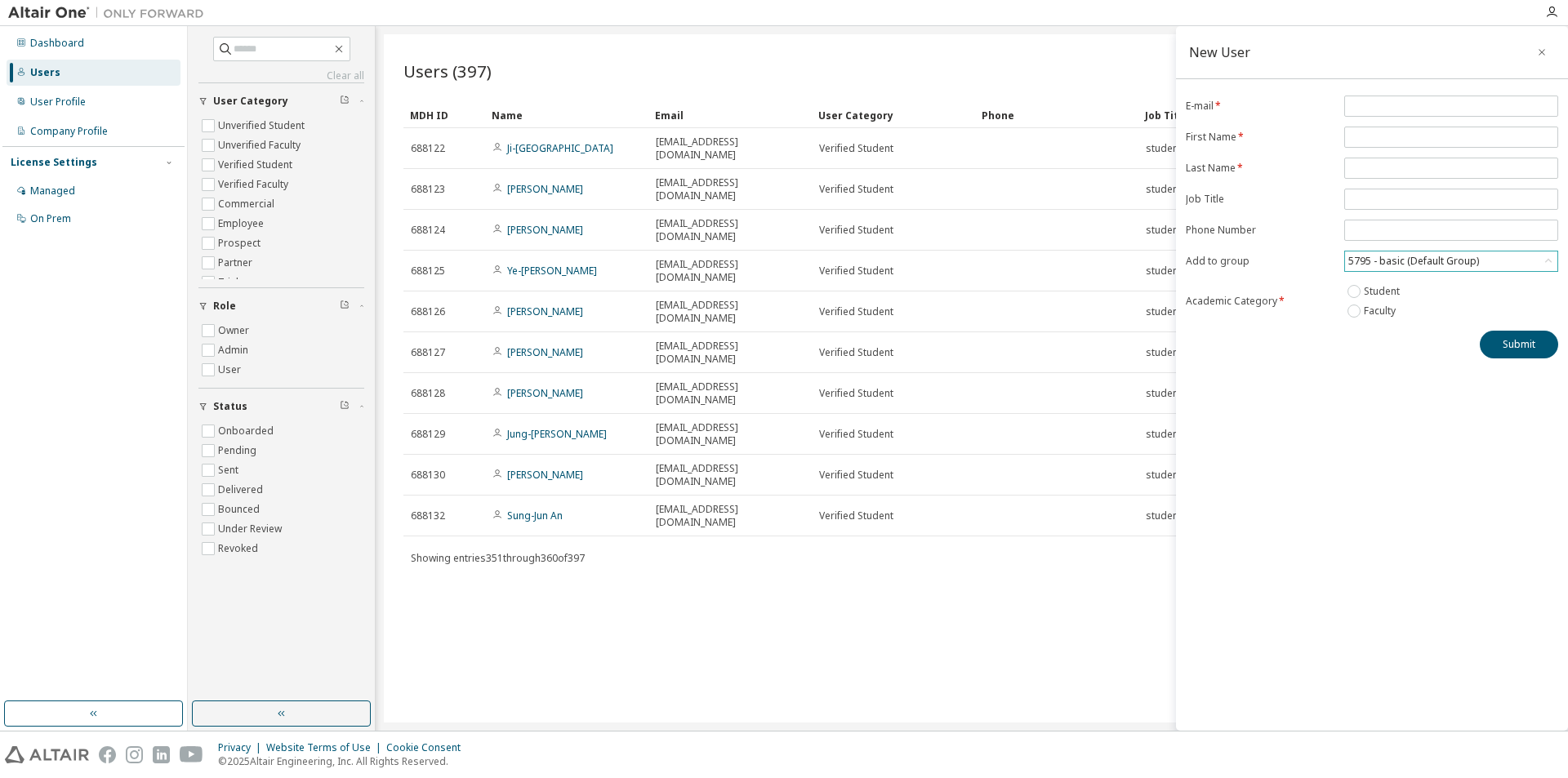
click at [1406, 260] on div "5795 - basic (Default Group)" at bounding box center [1413, 261] width 135 height 18
click at [1431, 372] on li "18779 - [PERSON_NAME] 교수님 수업지원용" at bounding box center [1450, 367] width 209 height 22
click at [1422, 105] on input "email" at bounding box center [1451, 106] width 206 height 13
type input "**********"
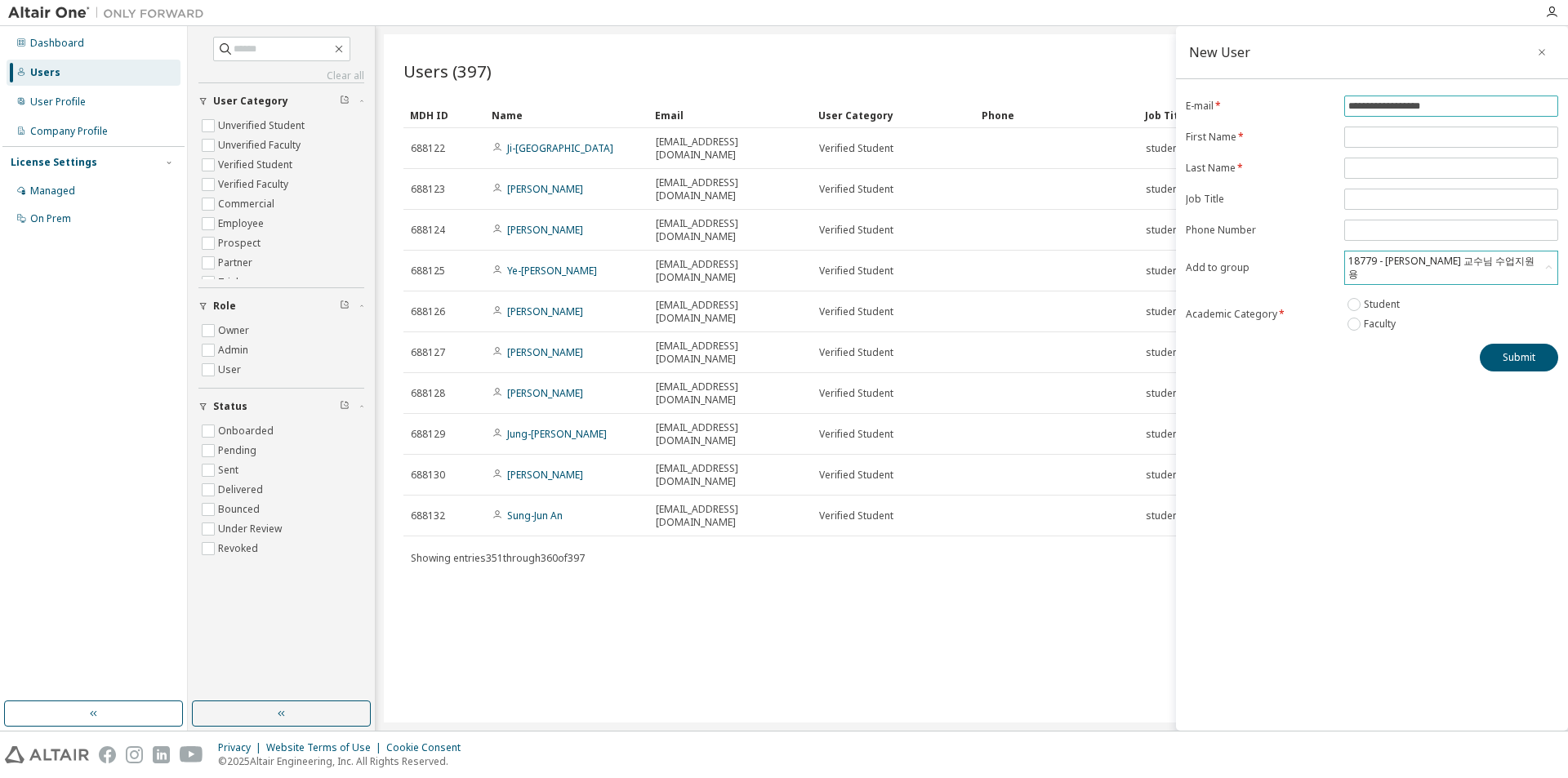
type input "**********"
drag, startPoint x: 1491, startPoint y: 140, endPoint x: 1094, endPoint y: 118, distance: 397.6
click at [1094, 118] on main "**********" at bounding box center [877, 378] width 1380 height 705
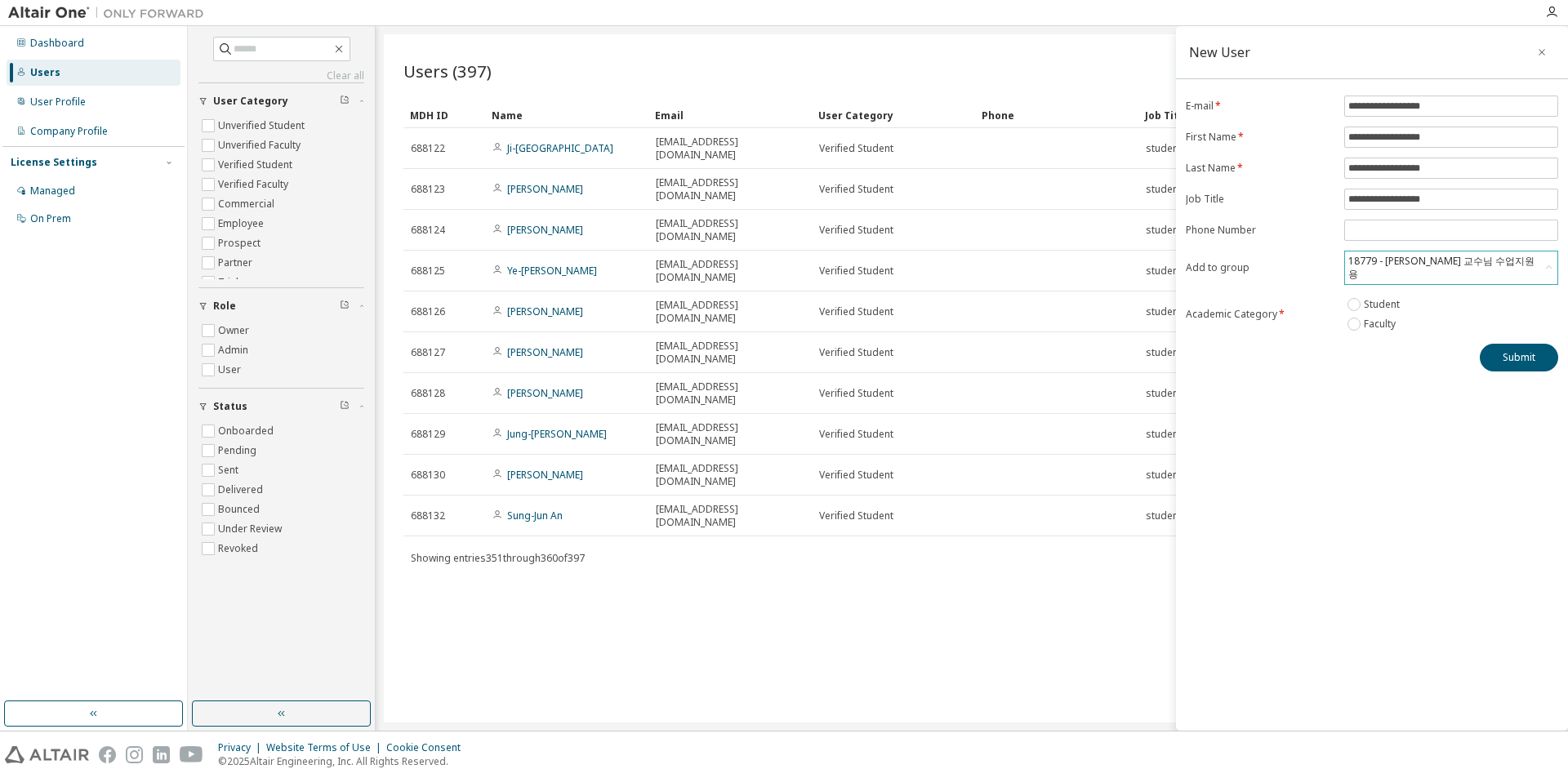
click at [1094, 117] on div "Phone" at bounding box center [1057, 115] width 151 height 26
click at [1509, 133] on input "**********" at bounding box center [1451, 137] width 206 height 13
drag, startPoint x: 1509, startPoint y: 133, endPoint x: 1210, endPoint y: 120, distance: 299.3
click at [1210, 120] on form "**********" at bounding box center [1372, 214] width 373 height 238
type input "********"
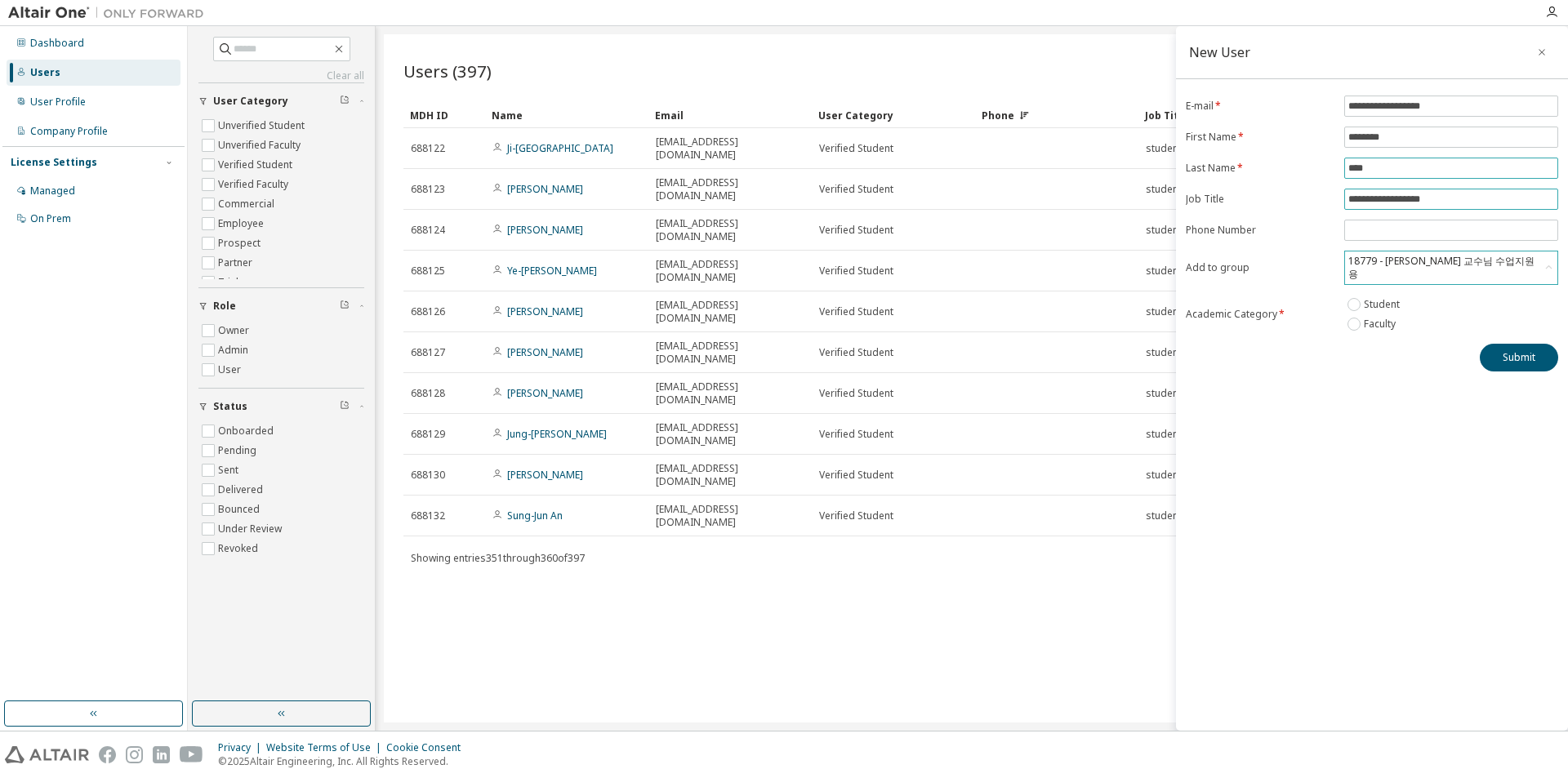
type input "****"
click at [1412, 202] on input "**********" at bounding box center [1451, 199] width 206 height 13
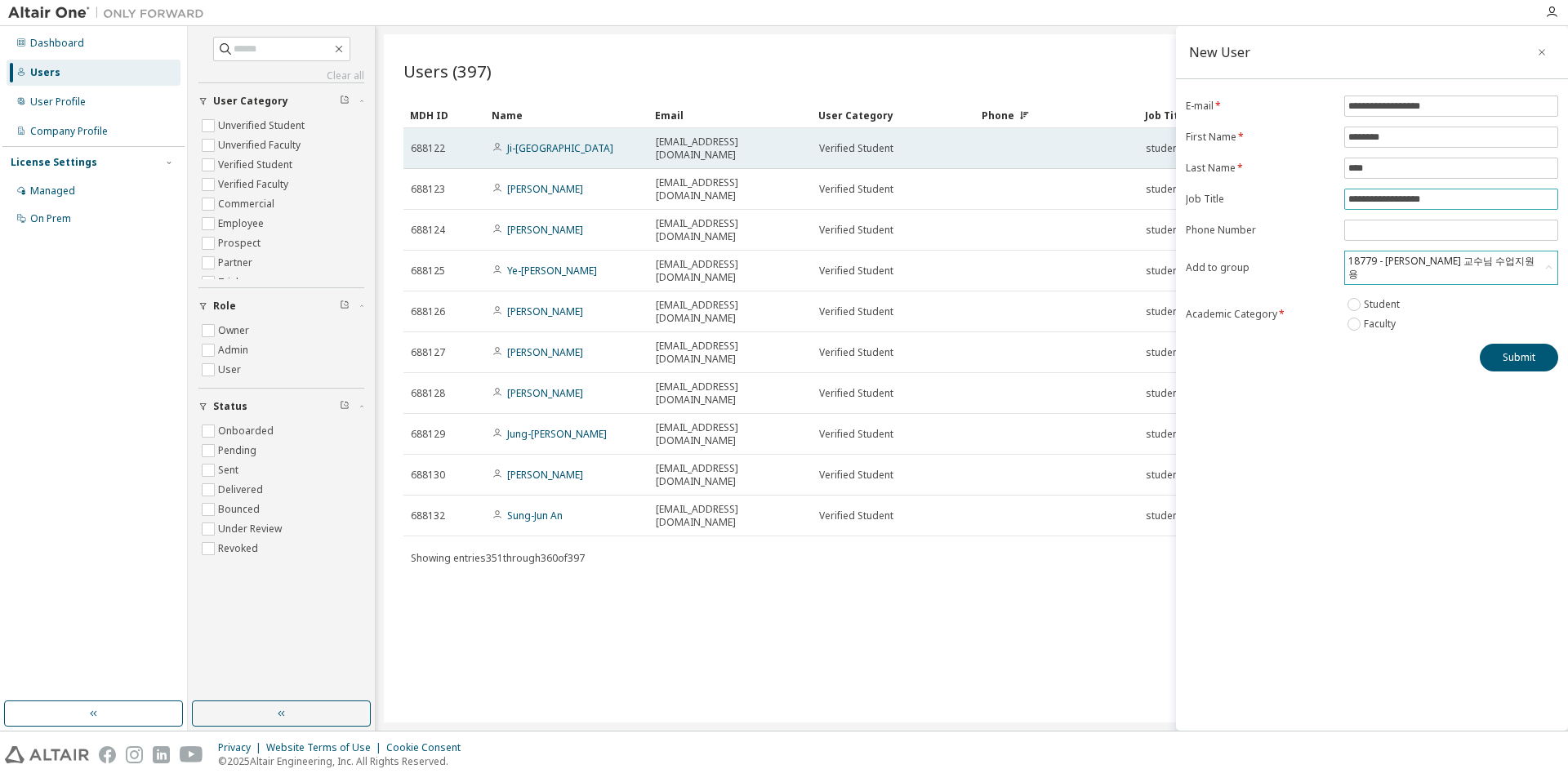
drag, startPoint x: 1248, startPoint y: 169, endPoint x: 1098, endPoint y: 135, distance: 153.8
click at [1100, 149] on main "**********" at bounding box center [877, 378] width 1380 height 705
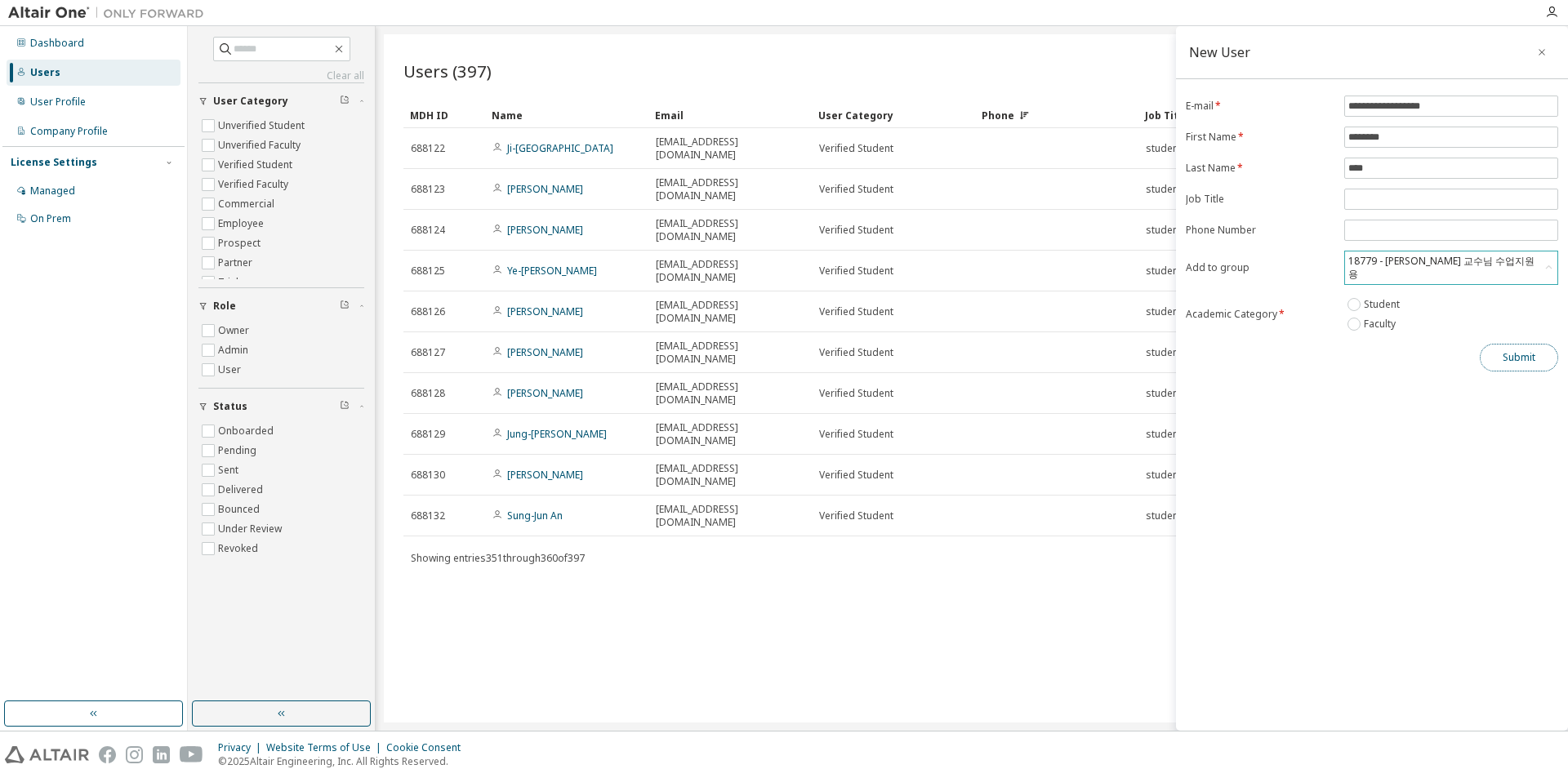
click at [1522, 352] on button "Submit" at bounding box center [1519, 357] width 78 height 28
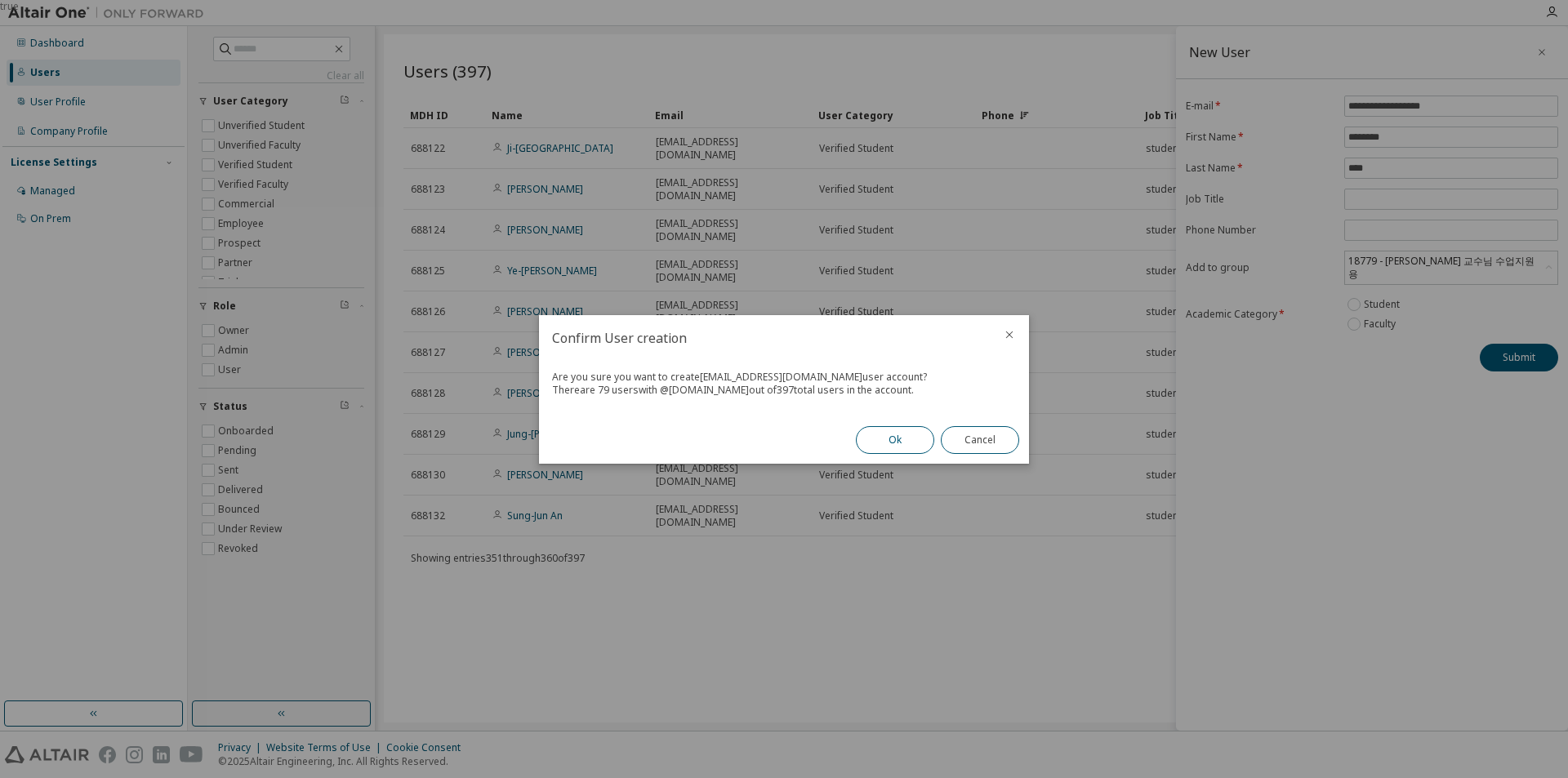
click at [889, 440] on button "Ok" at bounding box center [895, 440] width 78 height 28
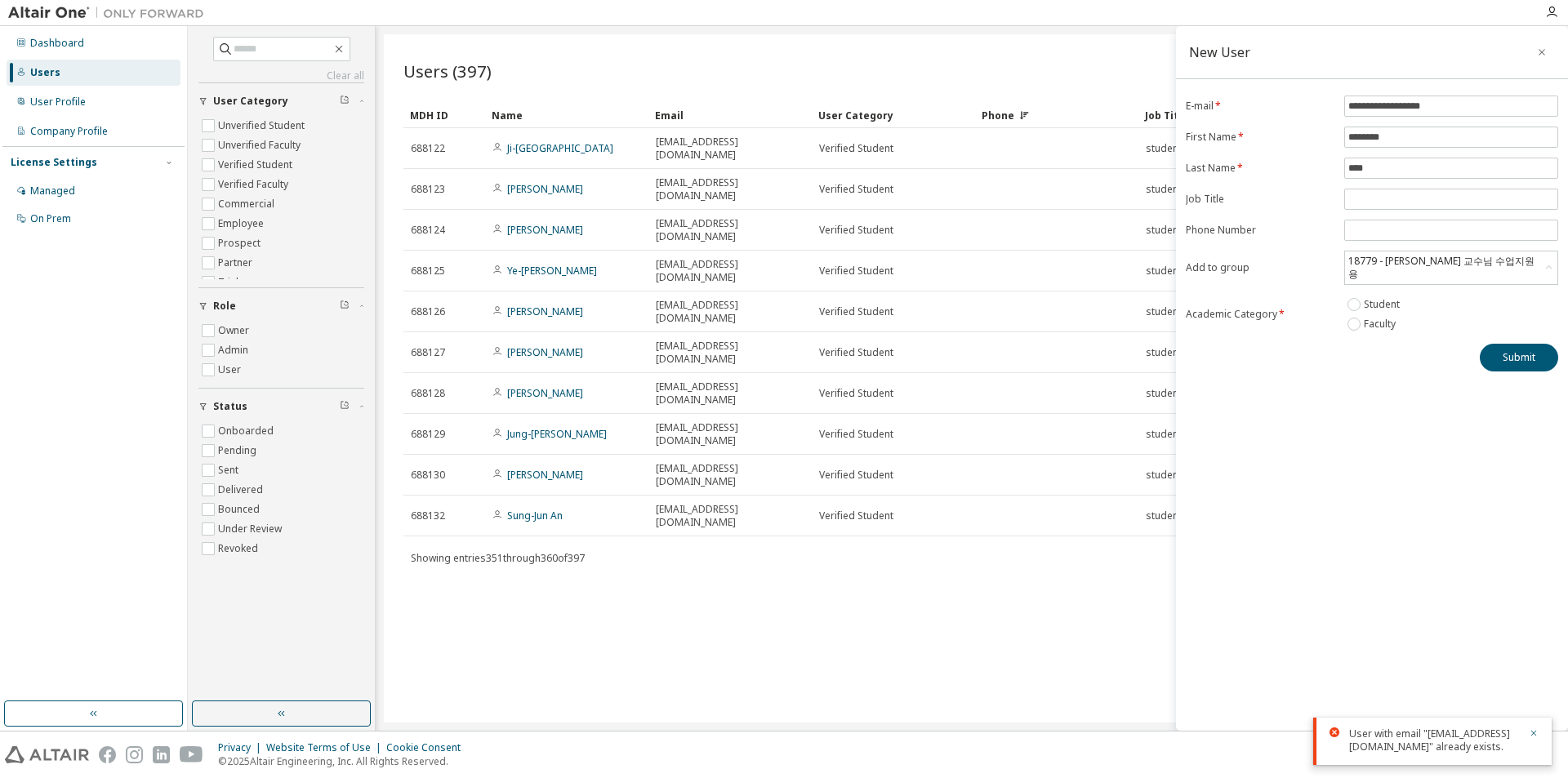
click at [1071, 484] on div "Users (397) Import From CSV Export To CSV Add User Clear Load Save Save As Fiel…" at bounding box center [972, 379] width 1176 height 688
click at [1544, 52] on icon "button" at bounding box center [1541, 52] width 11 height 13
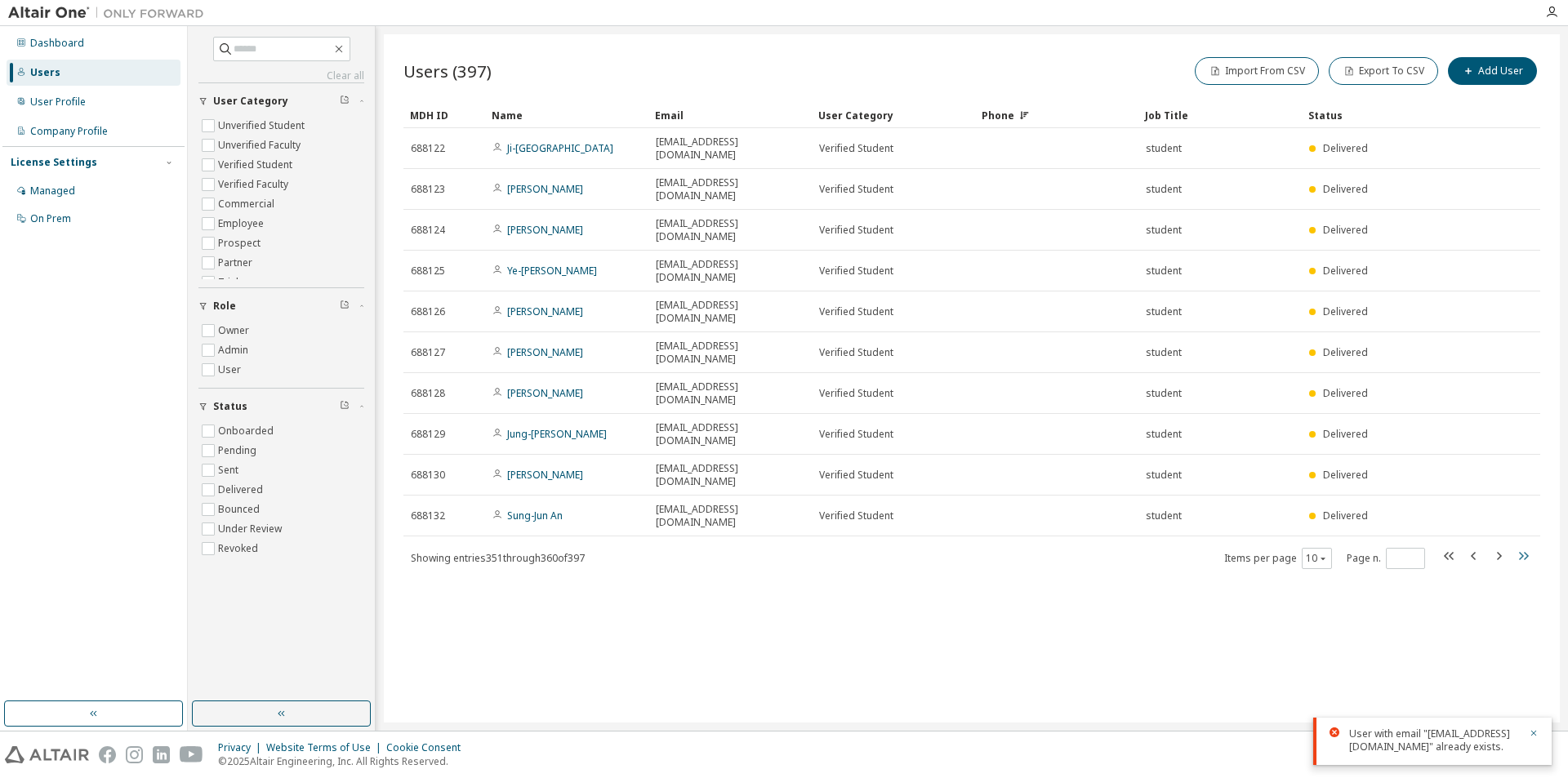
click at [1524, 546] on icon "button" at bounding box center [1523, 556] width 20 height 20
type input "**"
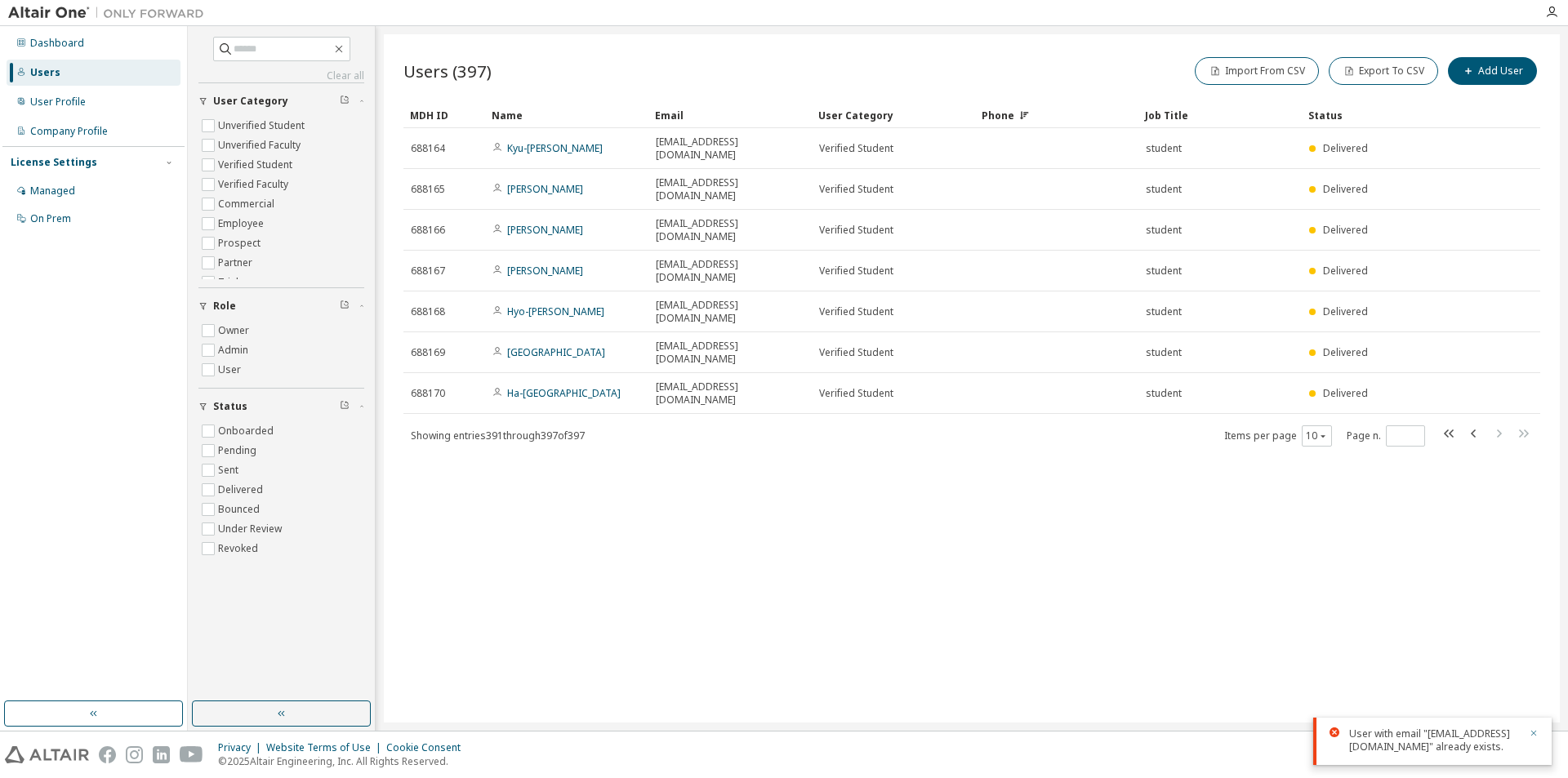
click at [1535, 728] on icon "button" at bounding box center [1534, 732] width 9 height 9
